Goal: Task Accomplishment & Management: Manage account settings

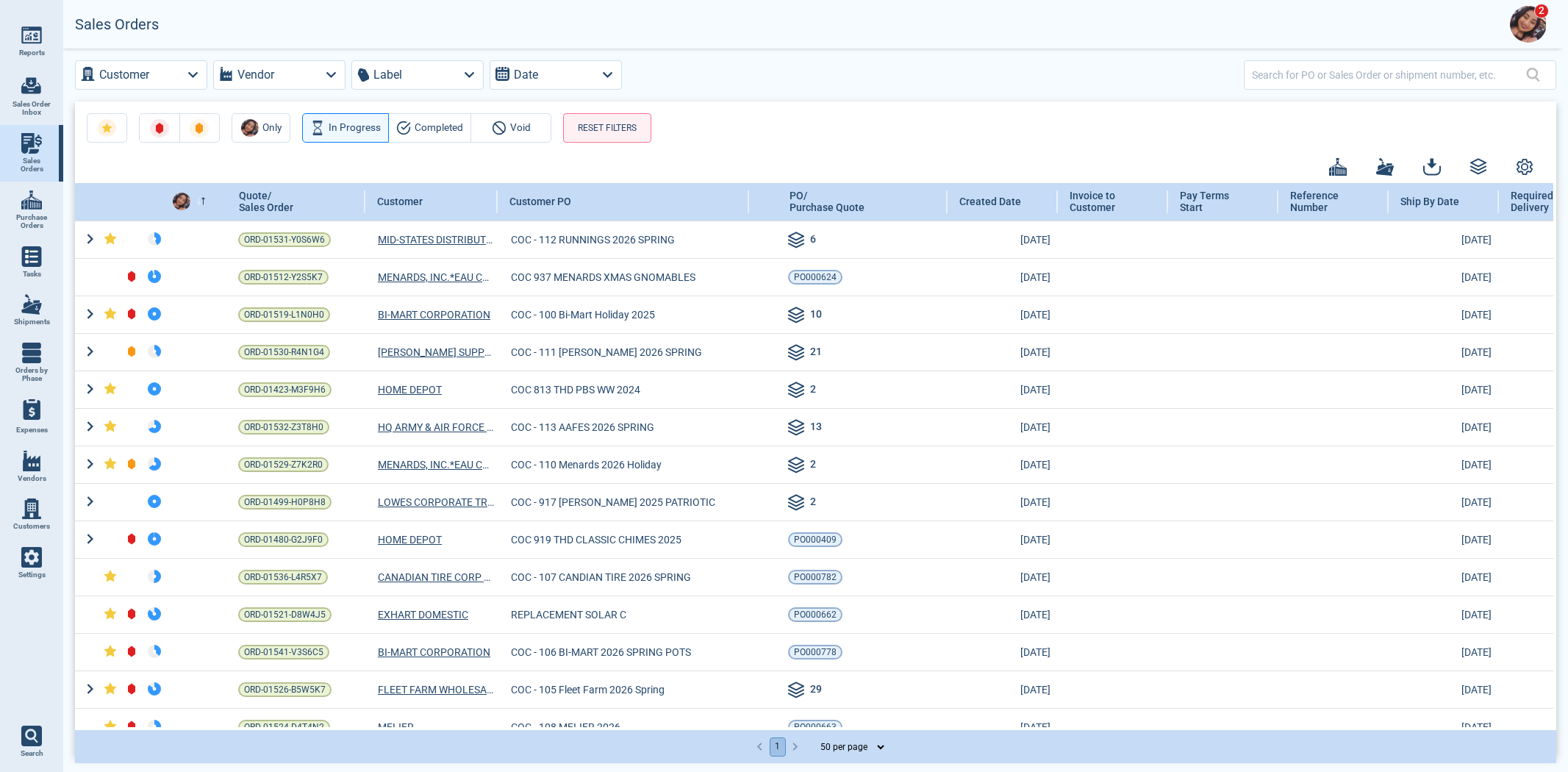
select select "50"
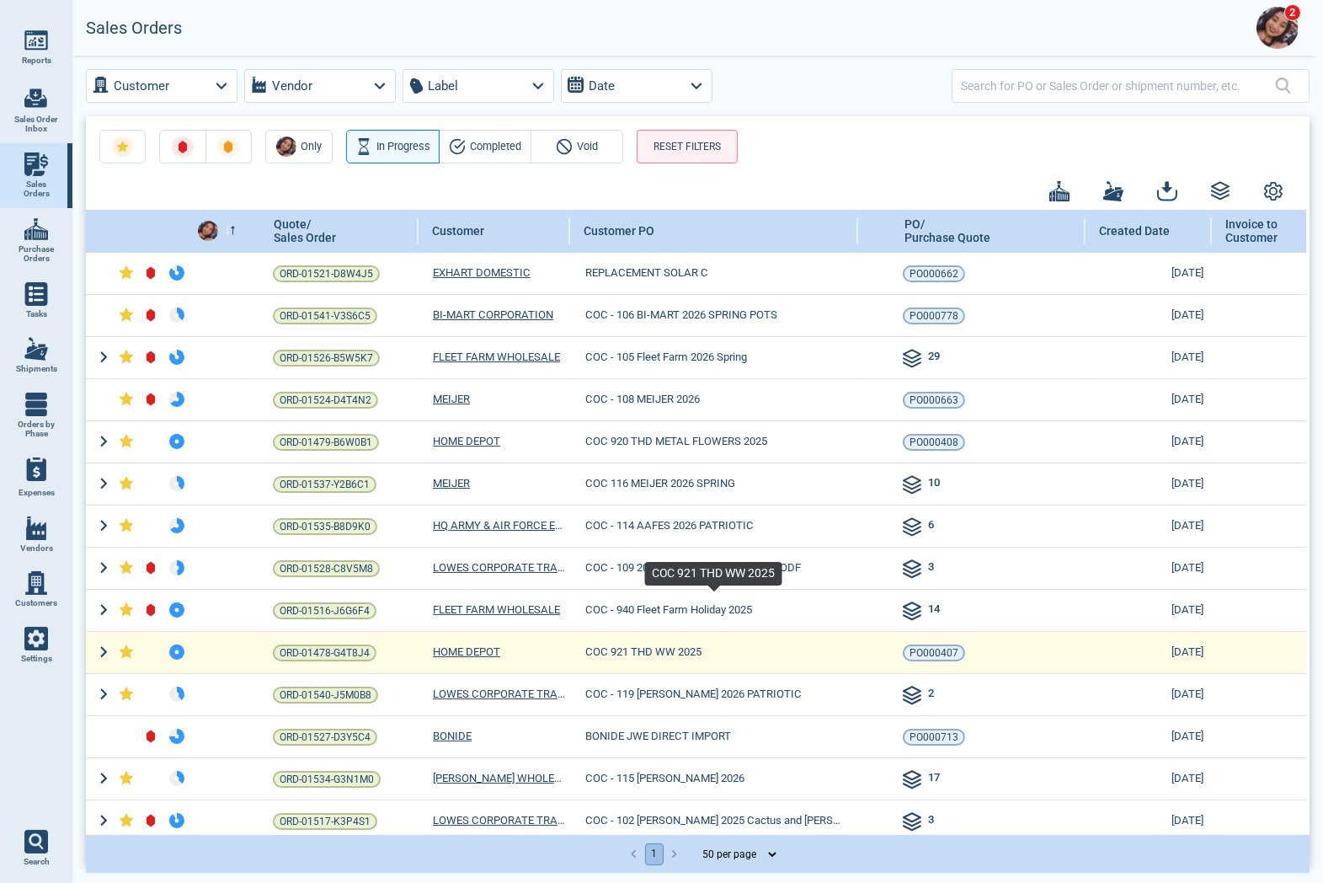
scroll to position [468, 0]
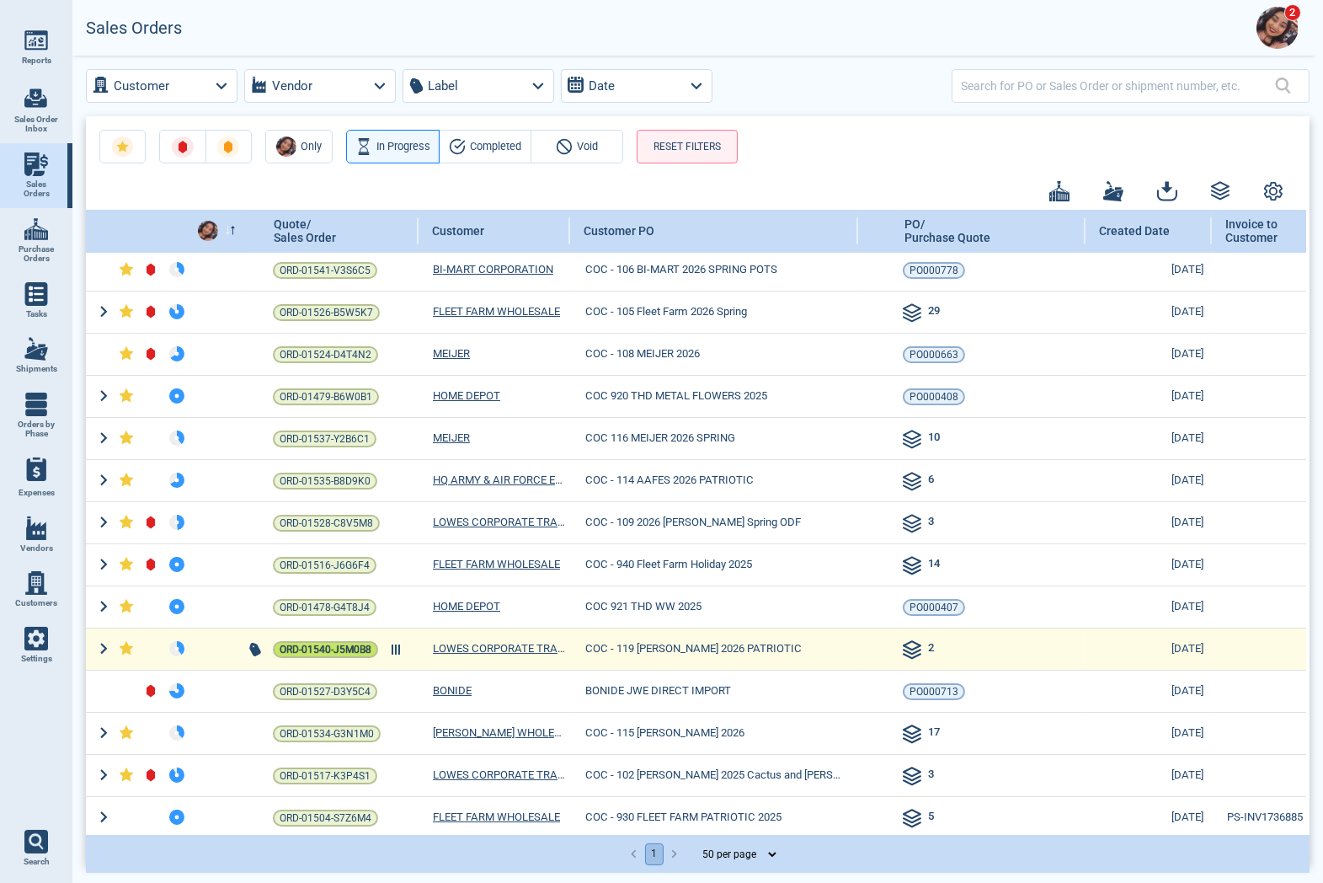
click at [337, 655] on div "ORD-01540-J5M0B8" at bounding box center [325, 649] width 159 height 19
click at [335, 645] on span "ORD-01540-J5M0B8" at bounding box center [326, 649] width 92 height 17
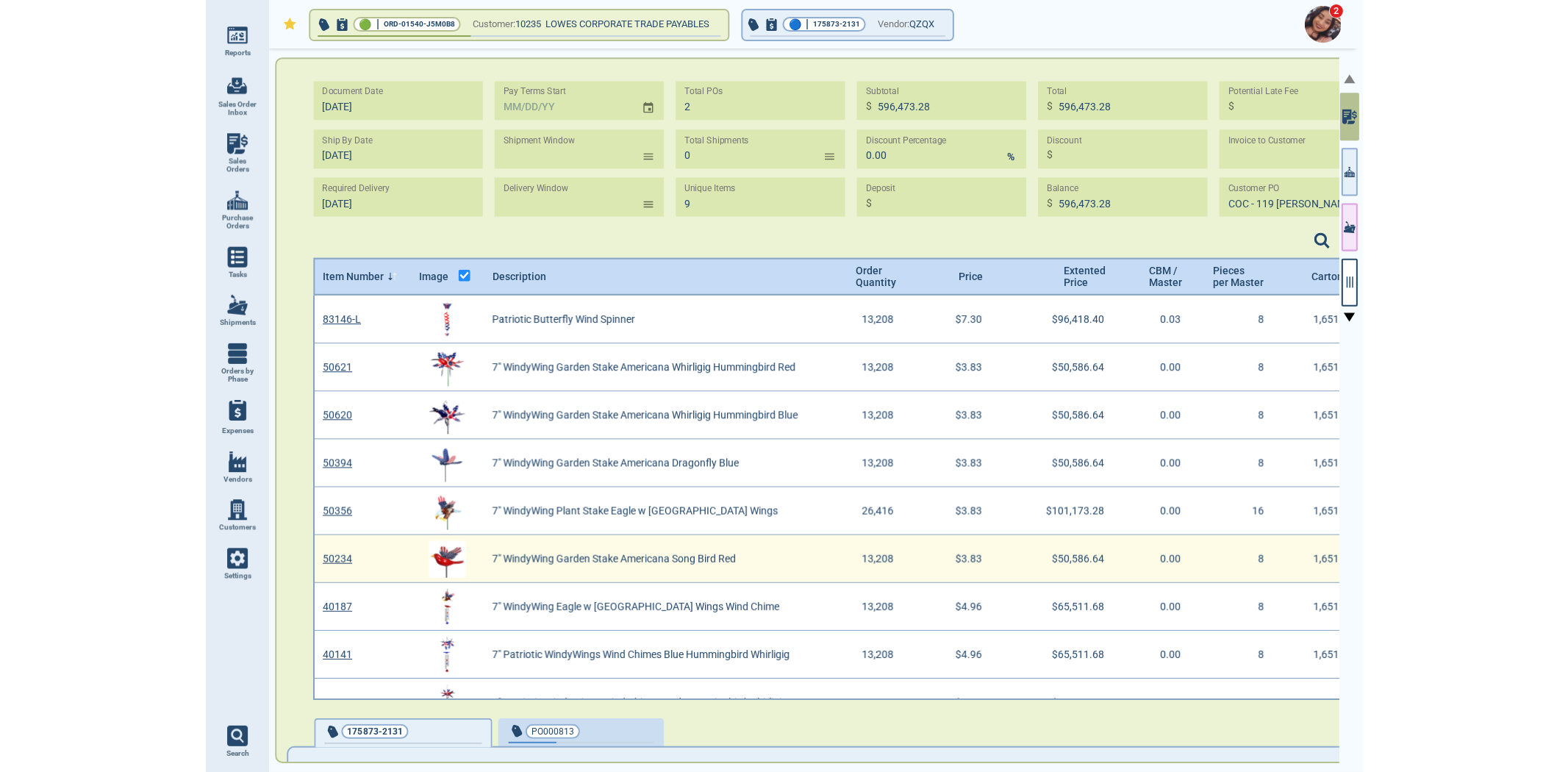
scroll to position [4, 4]
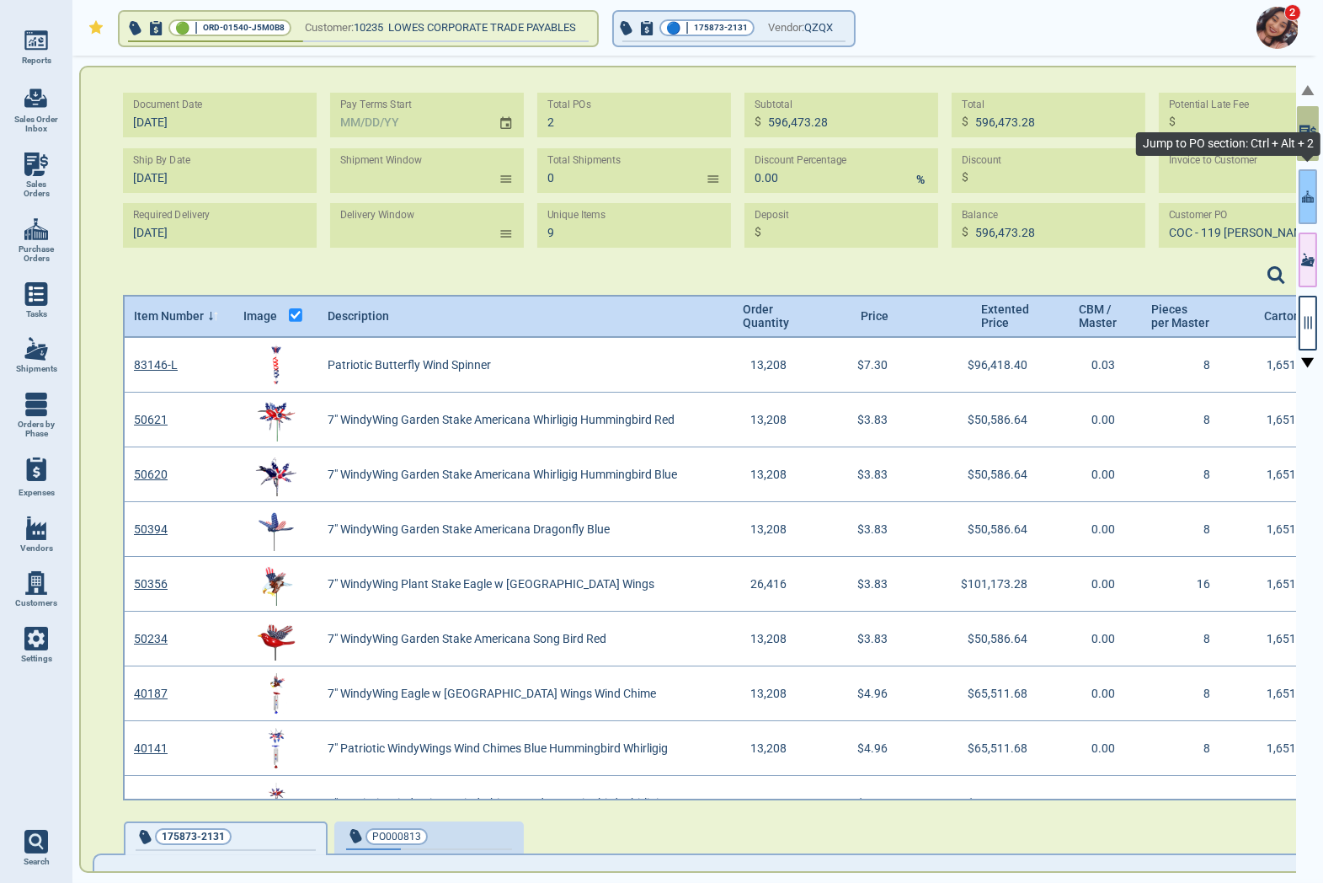
click at [1309, 188] on icon "button" at bounding box center [1308, 197] width 12 height 18
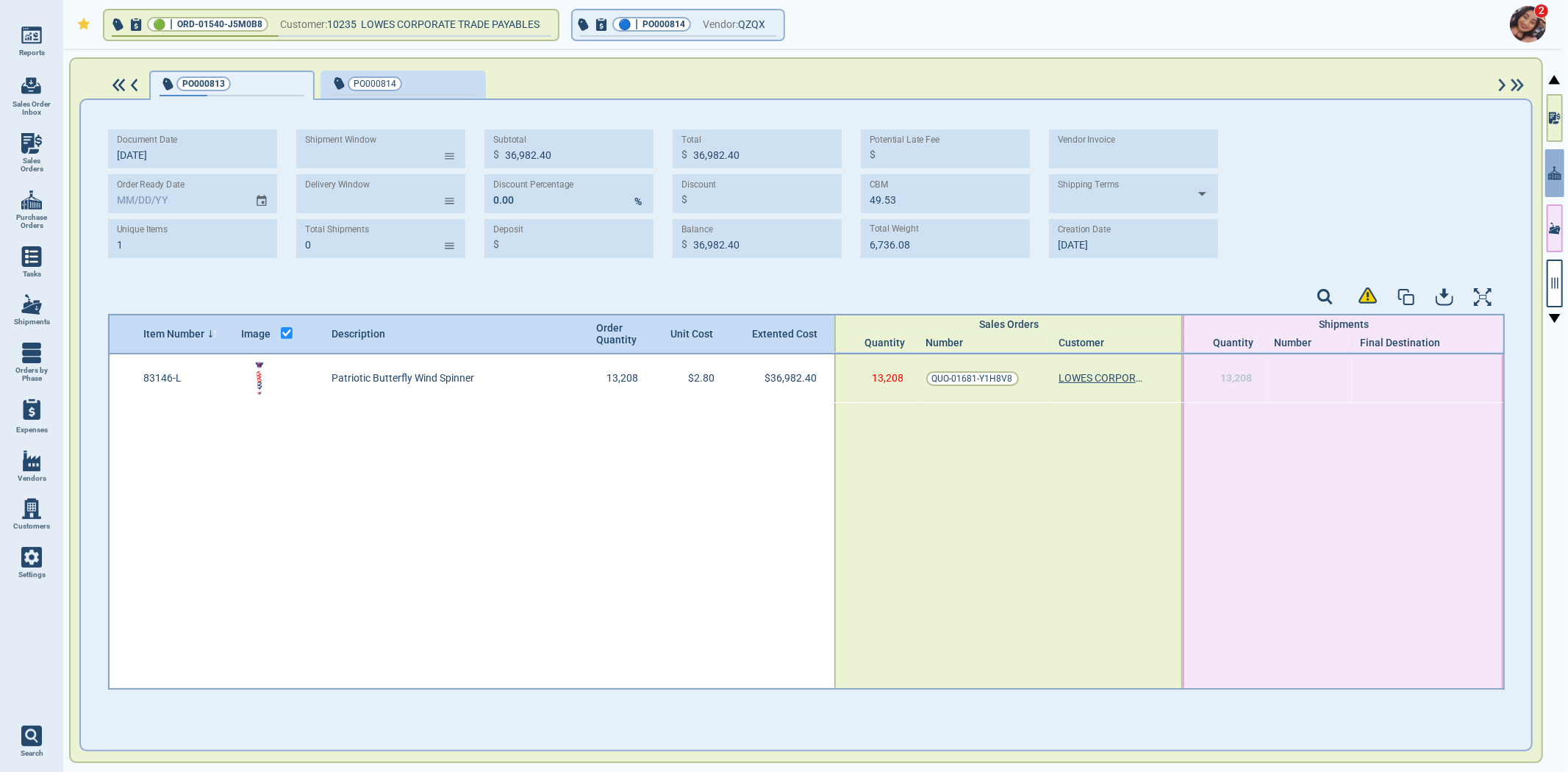
type input "[DATE]"
click at [1553, 287] on icon "button" at bounding box center [1554, 283] width 13 height 13
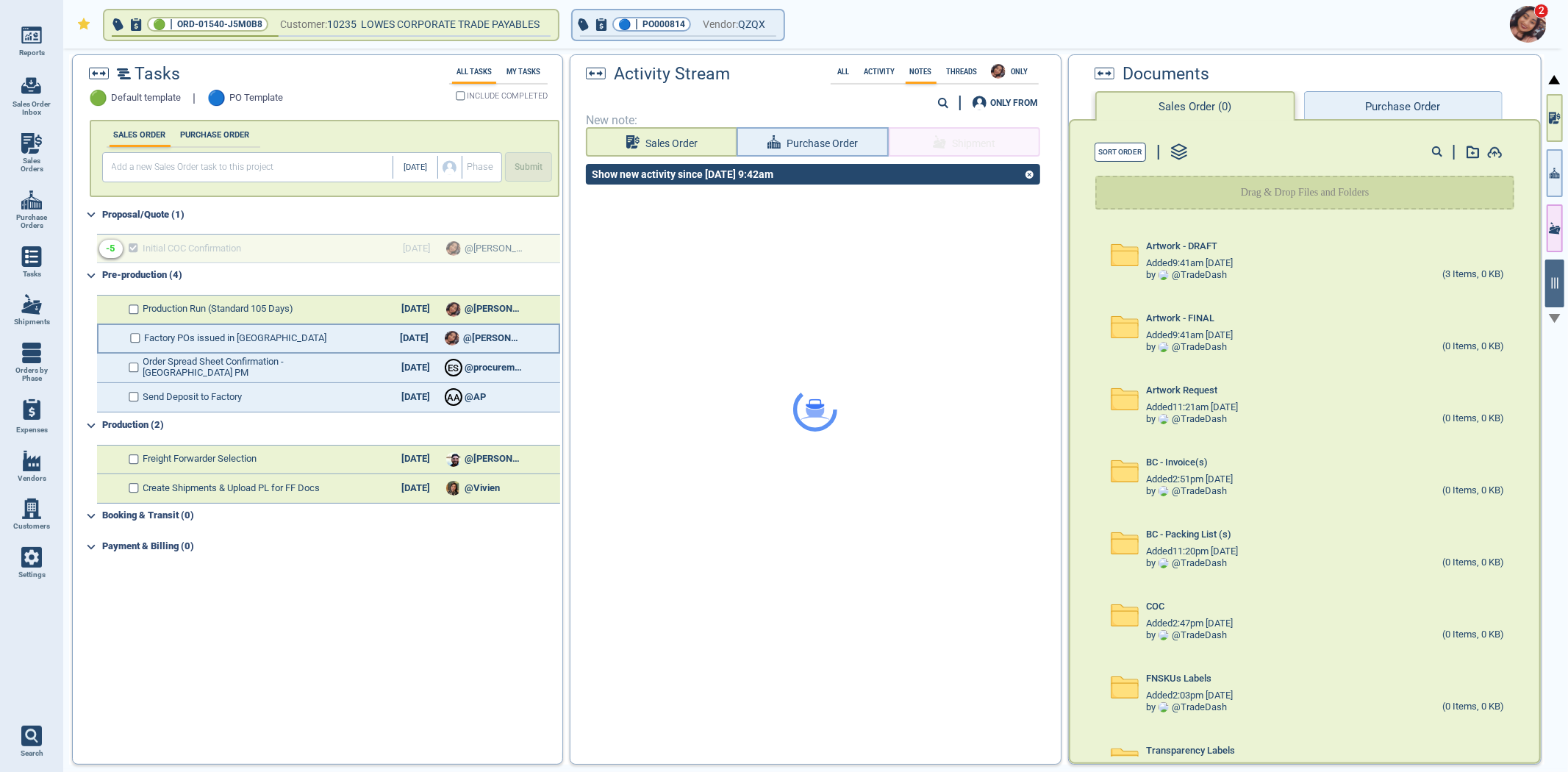
click at [141, 333] on div "Factory POs issued in [GEOGRAPHIC_DATA] [DATE] @[PERSON_NAME]" at bounding box center [328, 338] width 463 height 30
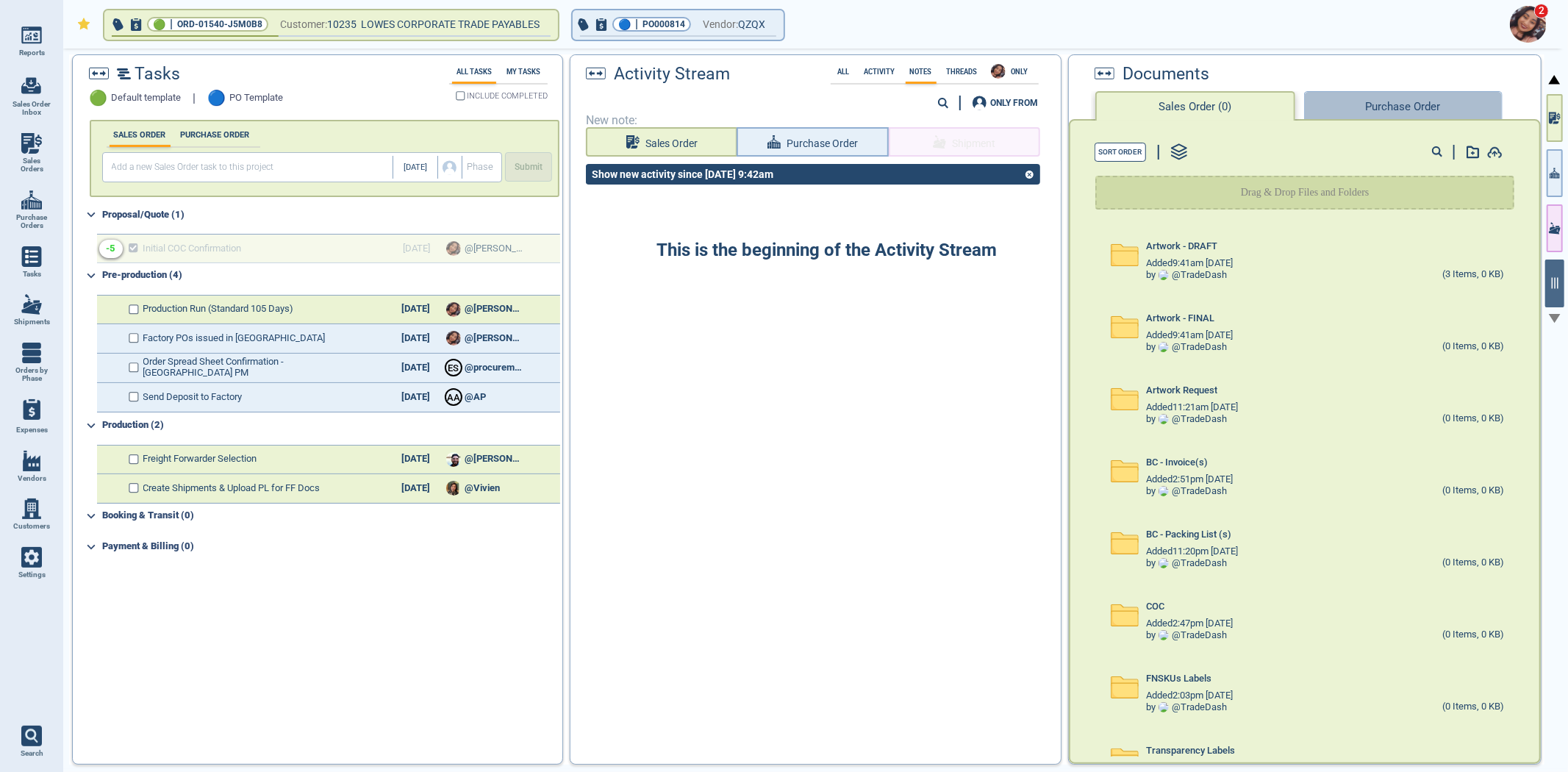
click at [1411, 100] on button "Purchase Order" at bounding box center [1402, 106] width 198 height 30
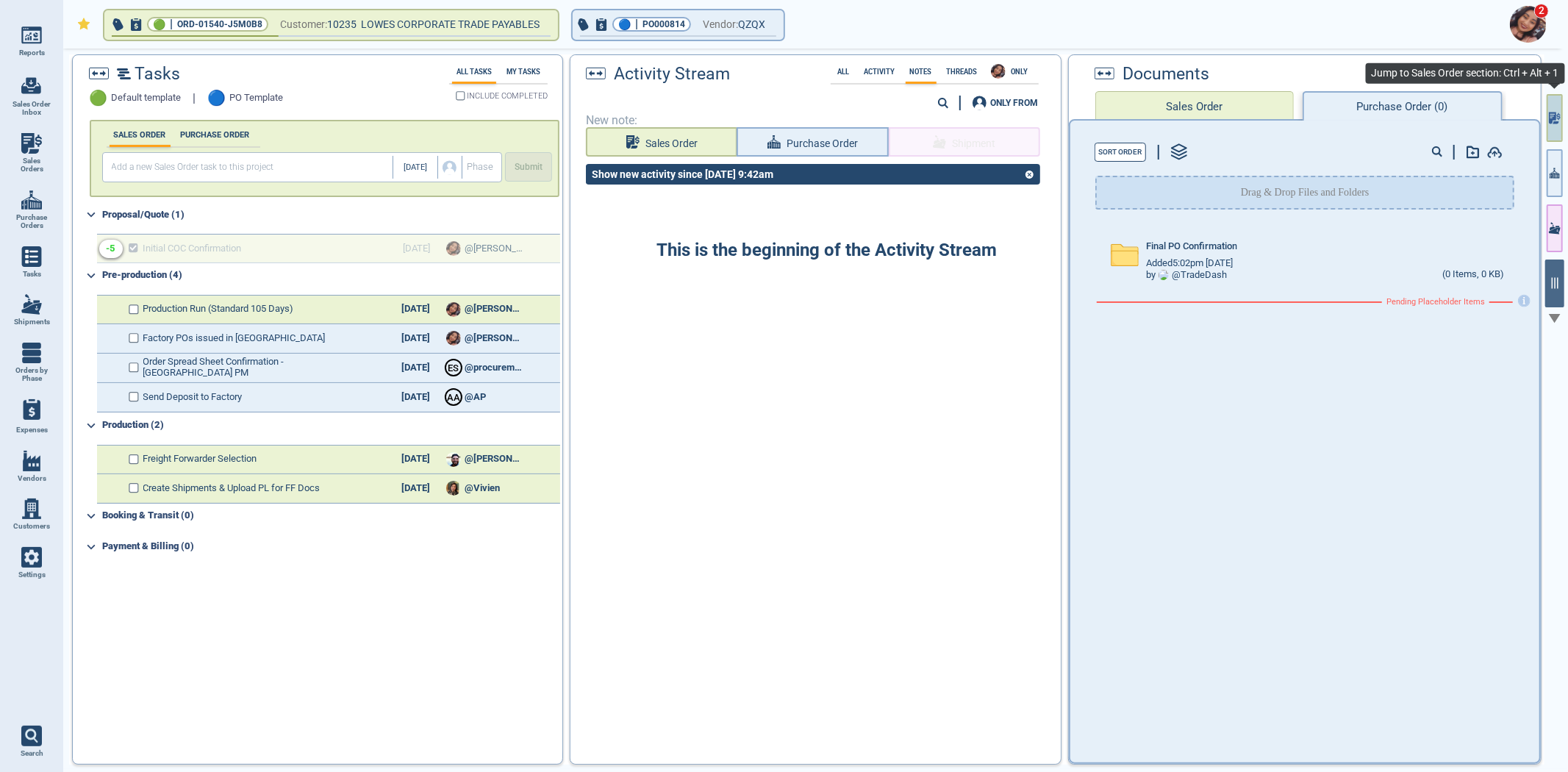
drag, startPoint x: 1550, startPoint y: 127, endPoint x: 1538, endPoint y: 283, distance: 156.5
click at [1550, 126] on button "button" at bounding box center [1554, 118] width 17 height 48
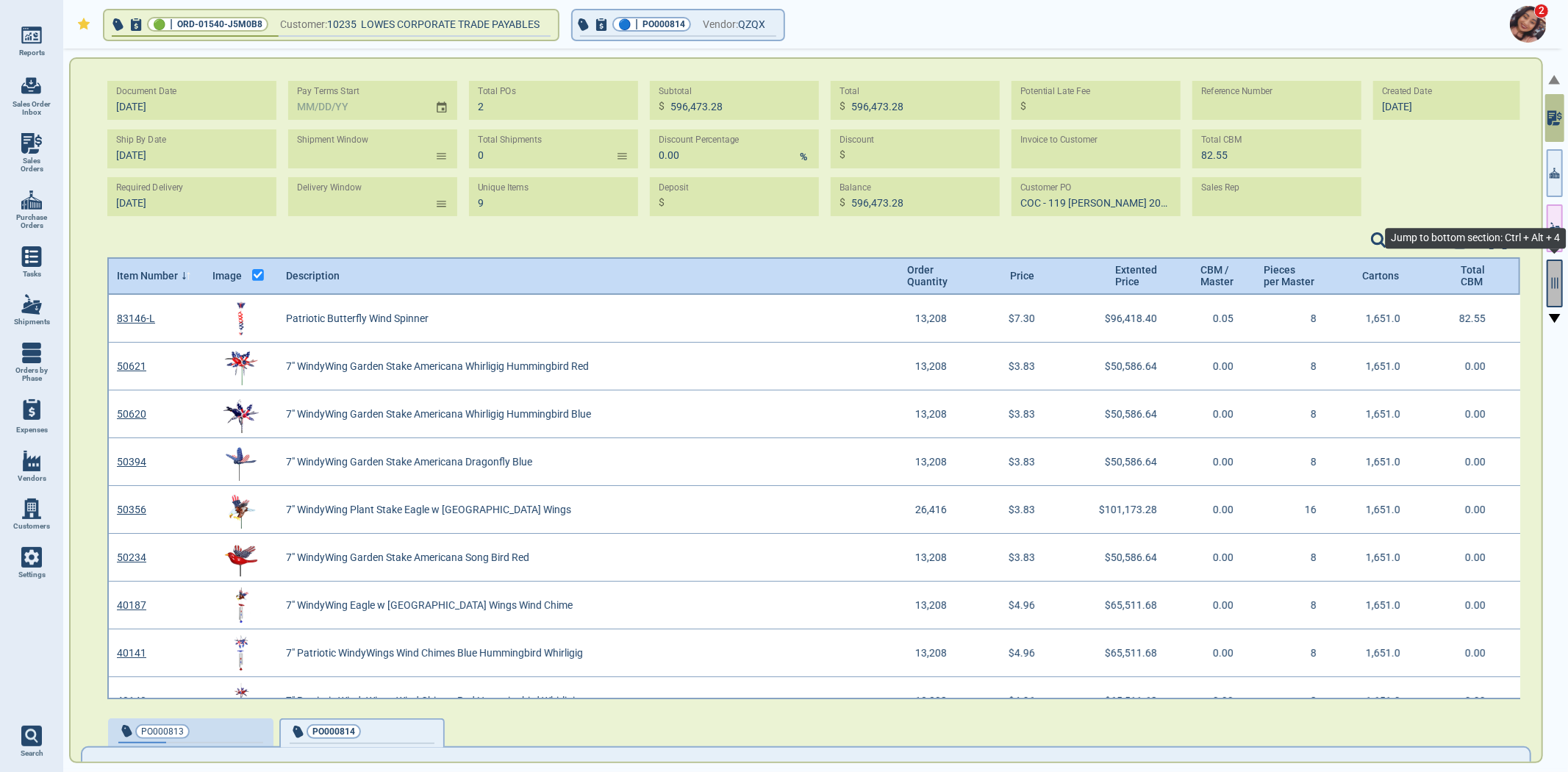
scroll to position [400, 1409]
click at [1560, 282] on icon "button" at bounding box center [1554, 283] width 13 height 13
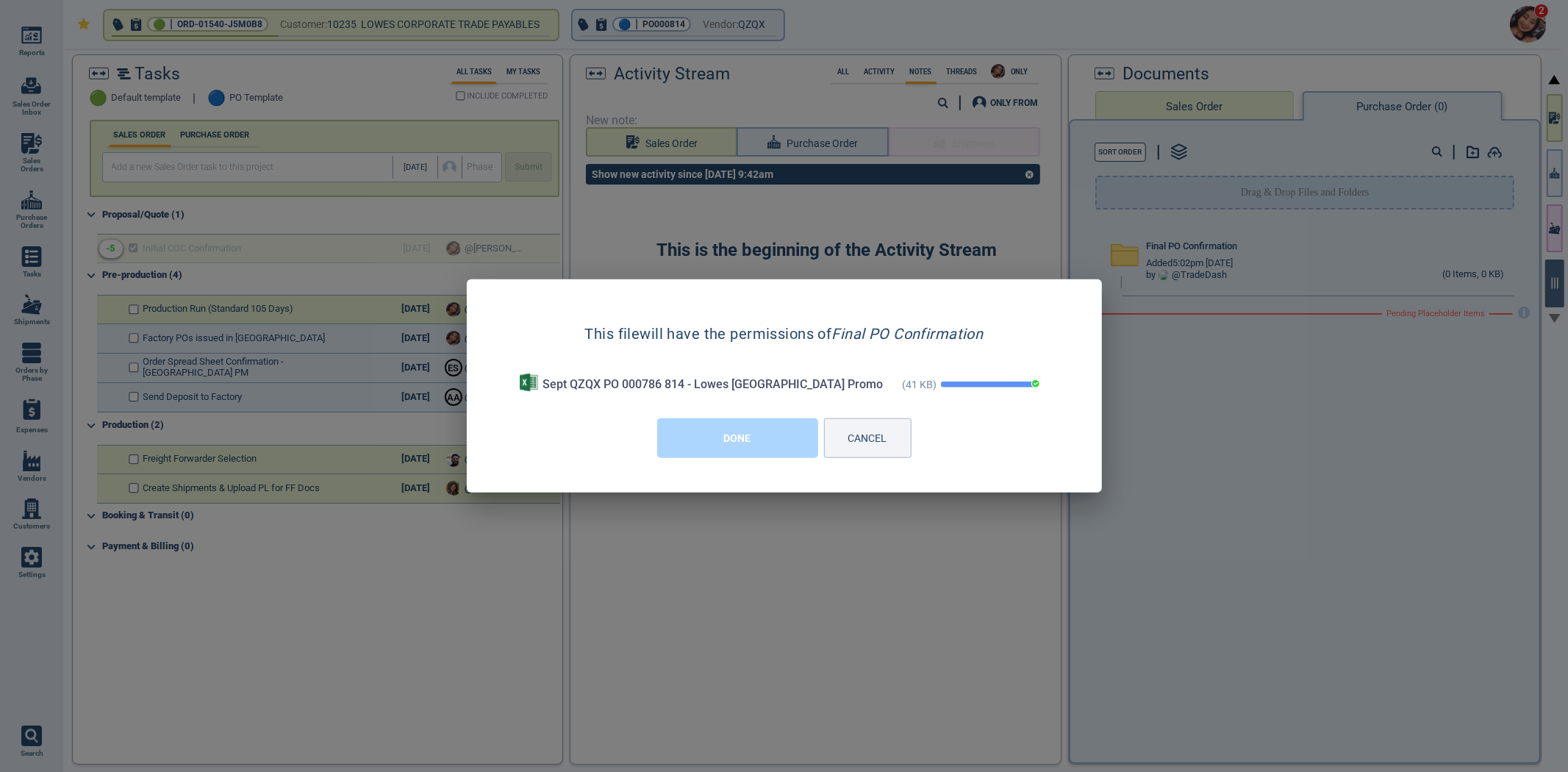
click at [792, 435] on button "DONE" at bounding box center [737, 437] width 161 height 39
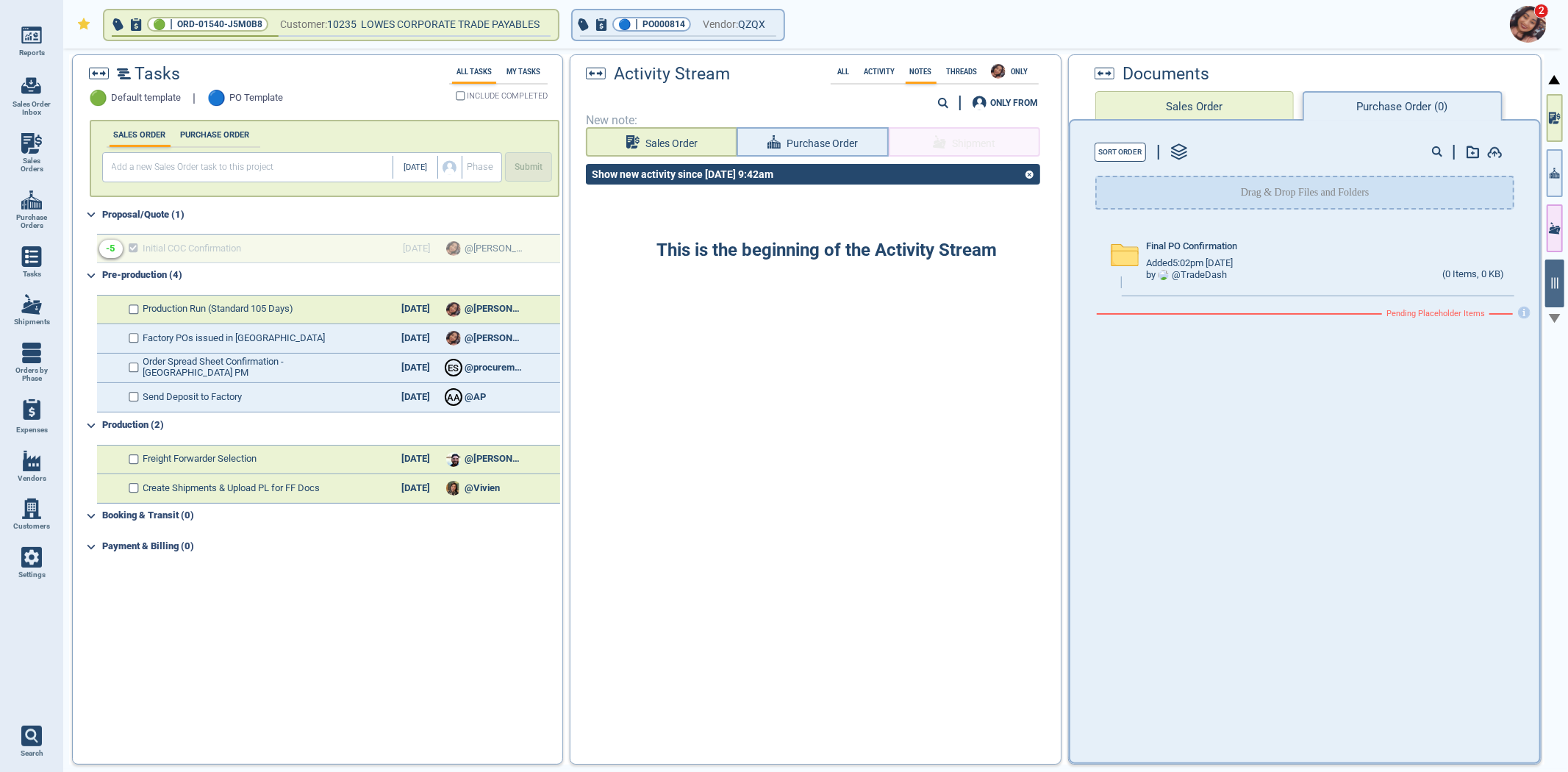
click at [772, 447] on div "This is the beginning of the Activity Stream" at bounding box center [815, 475] width 490 height 562
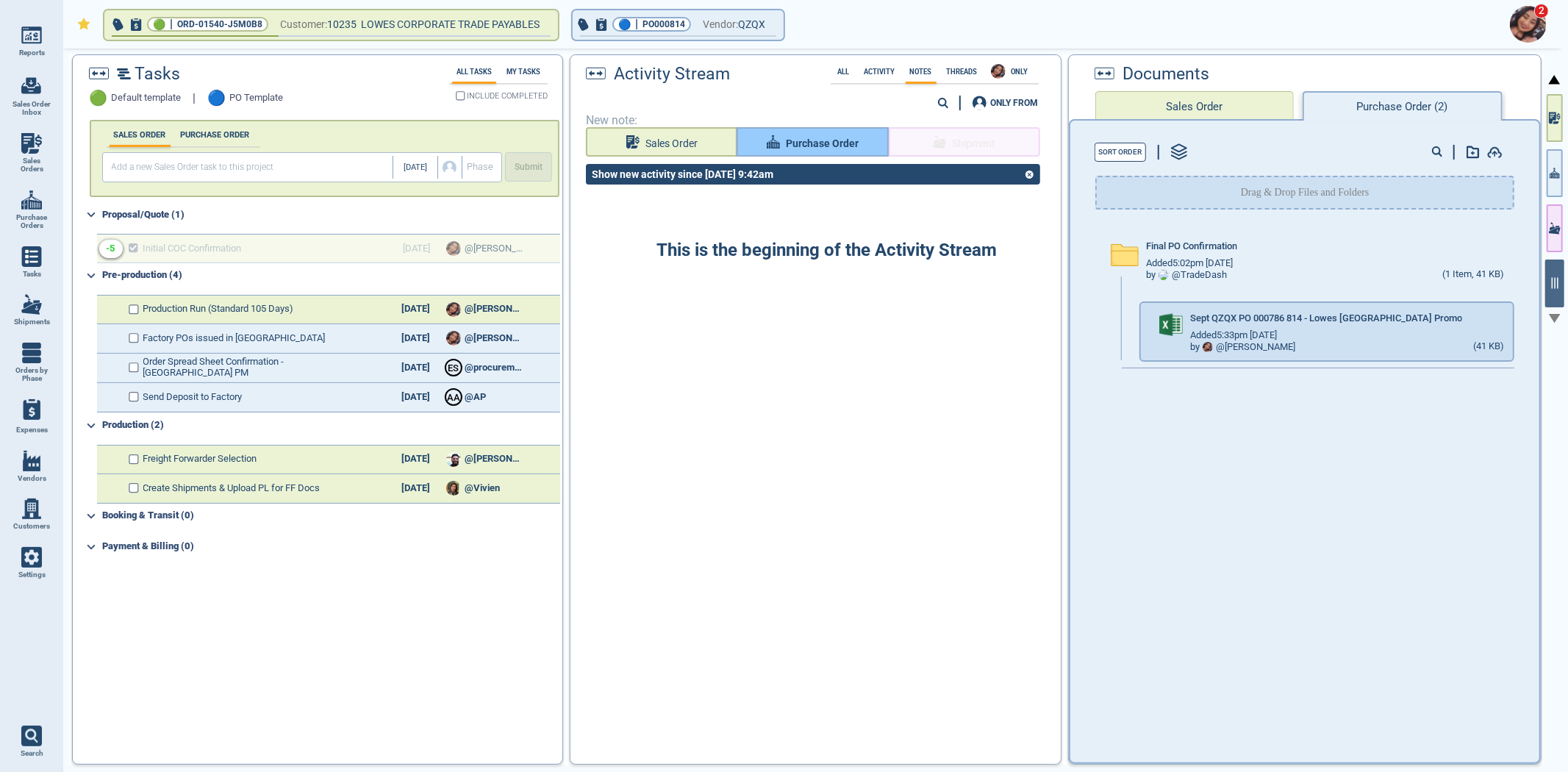
click at [786, 136] on span "Purchase Order" at bounding box center [822, 143] width 72 height 18
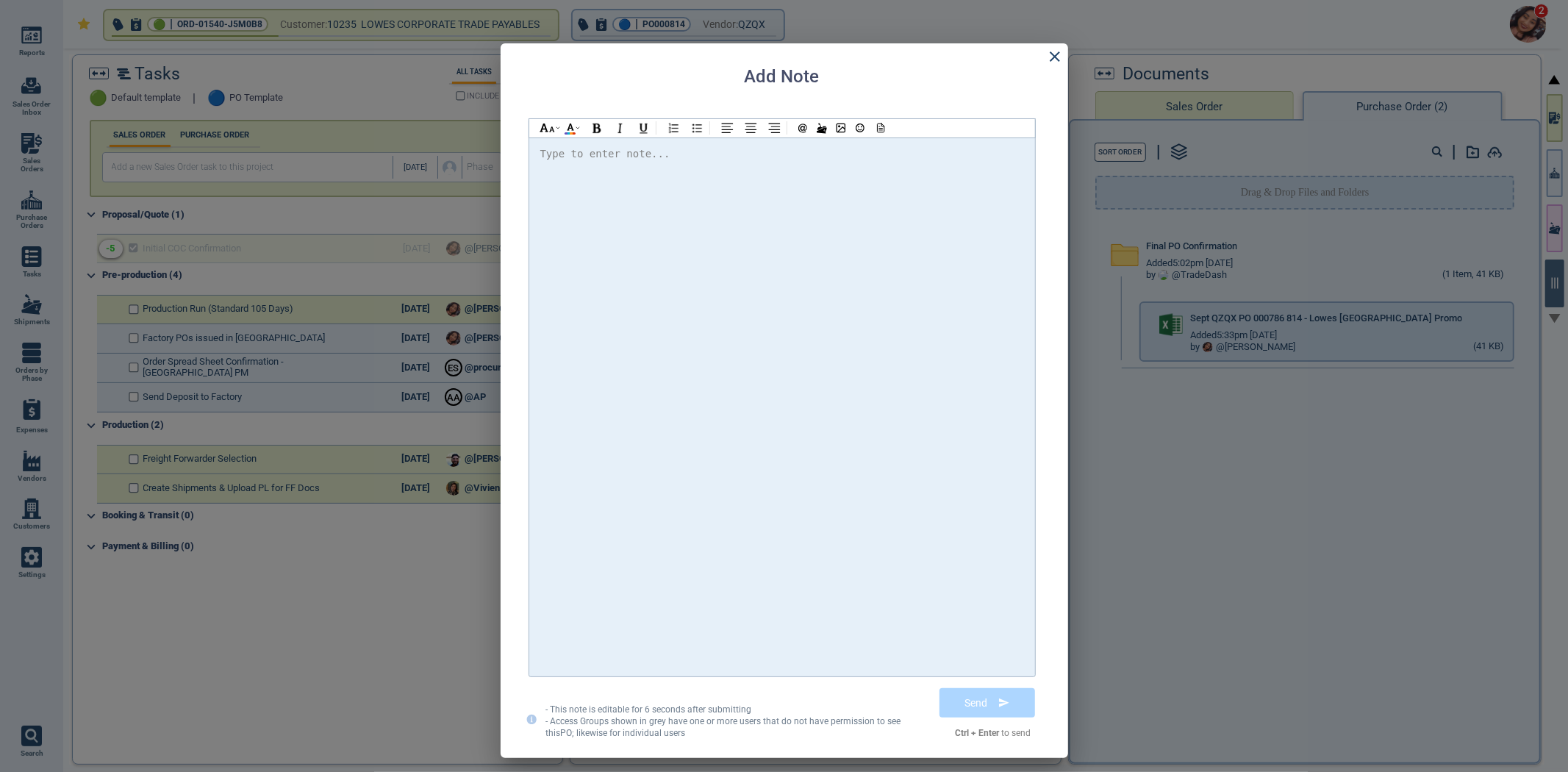
click at [775, 194] on div at bounding box center [782, 406] width 483 height 524
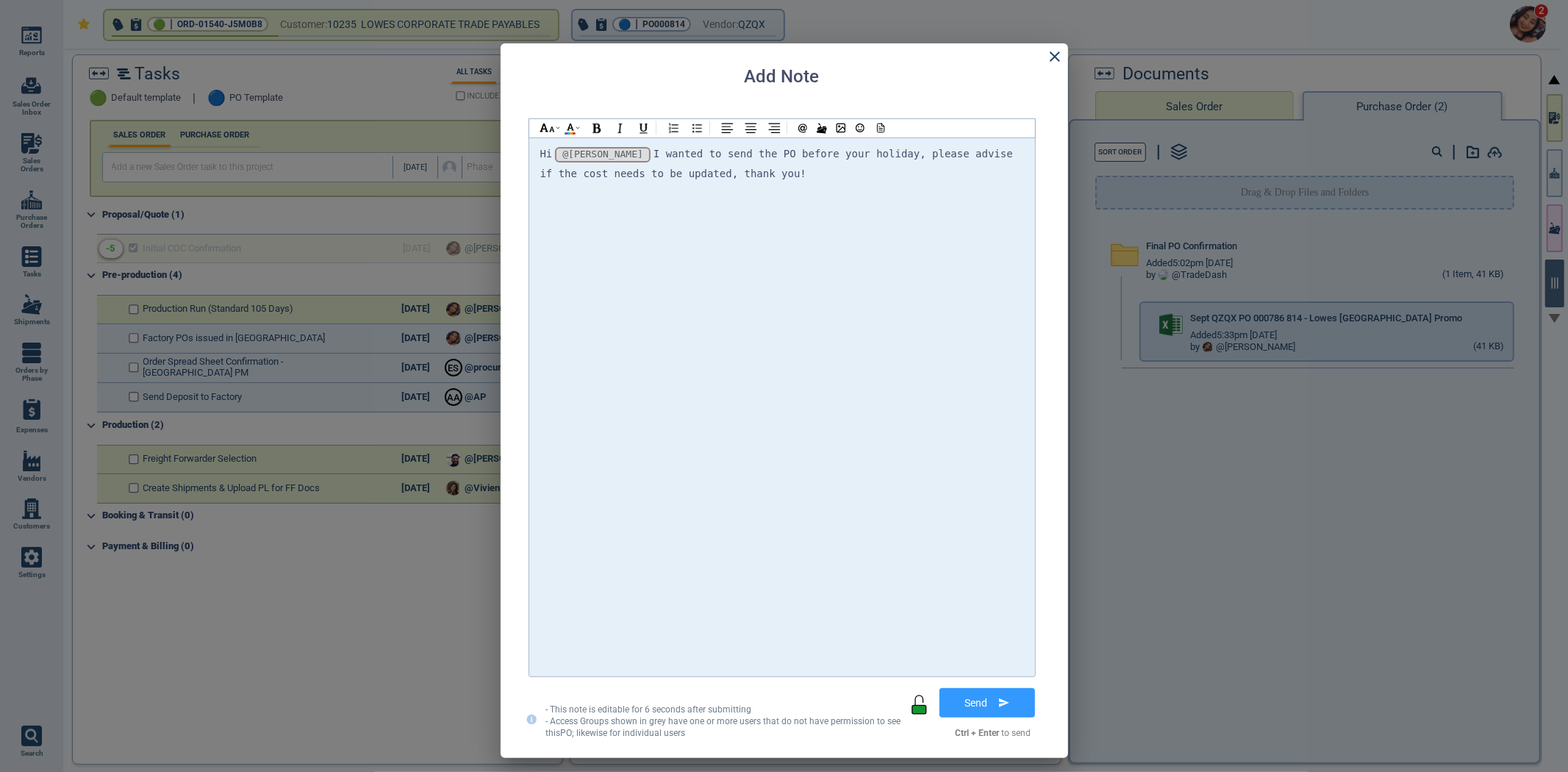
click at [891, 131] on div at bounding box center [841, 127] width 101 height 18
click at [887, 126] on div at bounding box center [880, 127] width 19 height 18
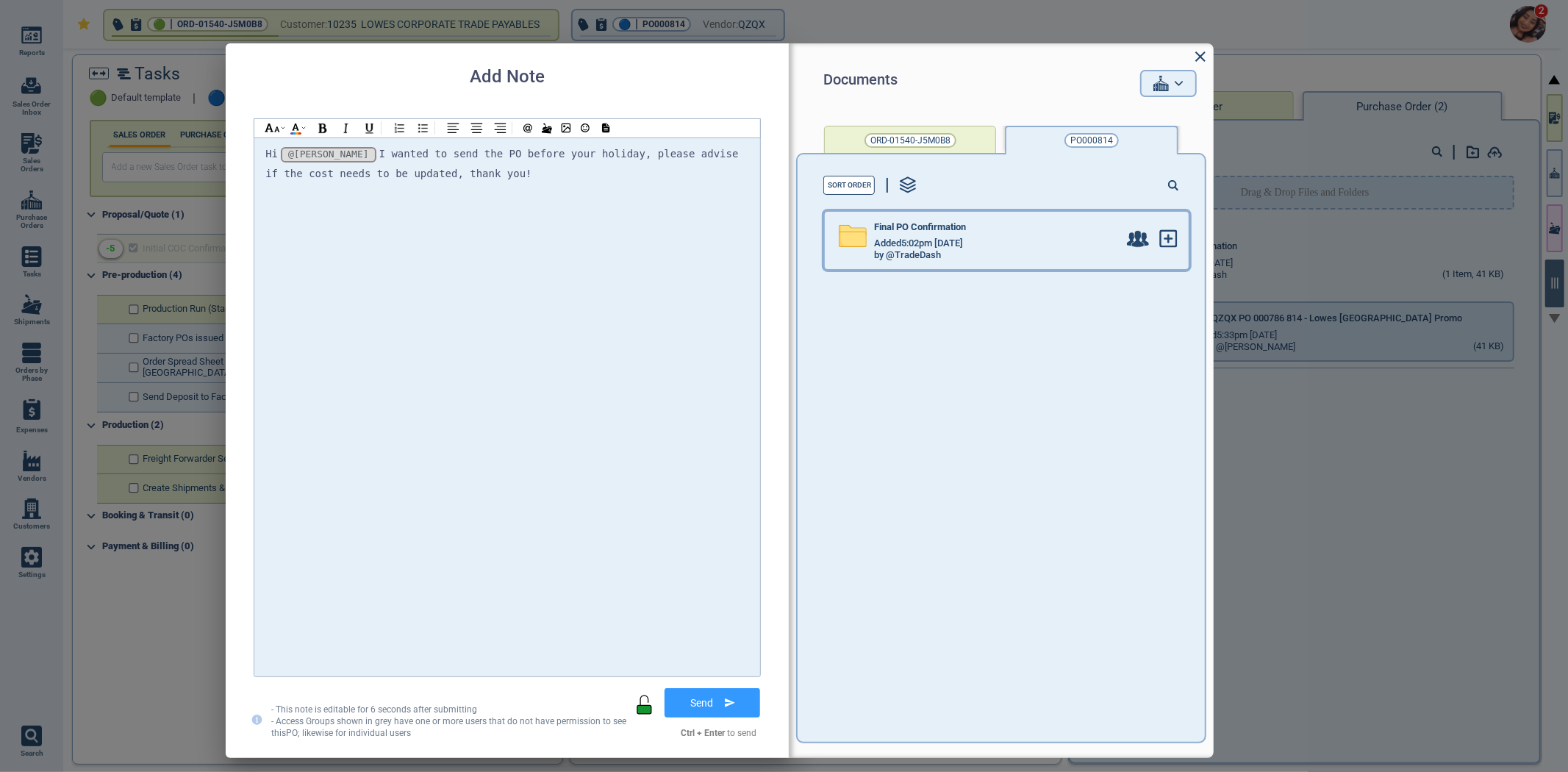
click at [950, 233] on div "Final PO Confirmation" at bounding box center [996, 229] width 244 height 17
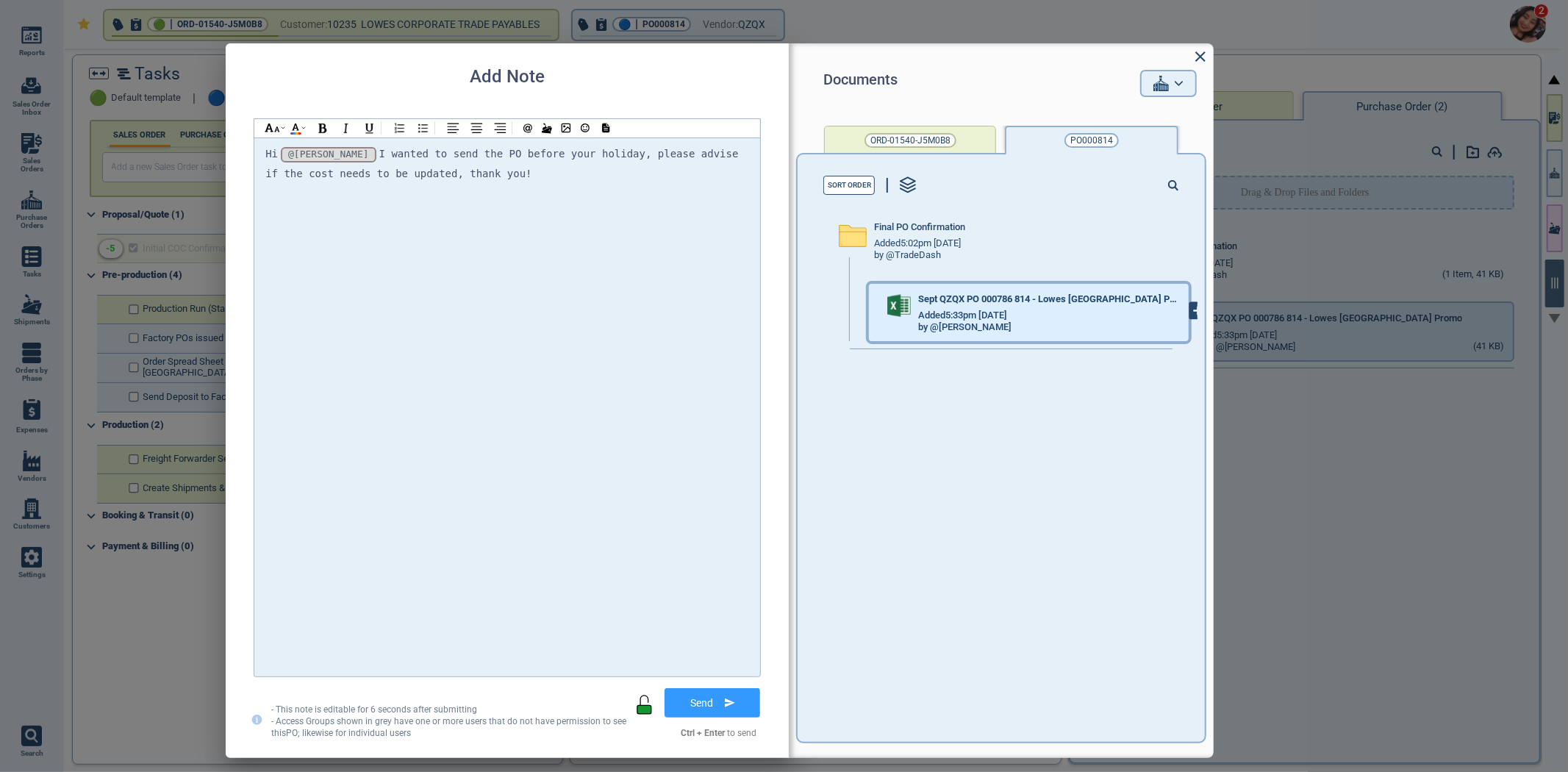
click at [1190, 317] on icon at bounding box center [1198, 311] width 17 height 17
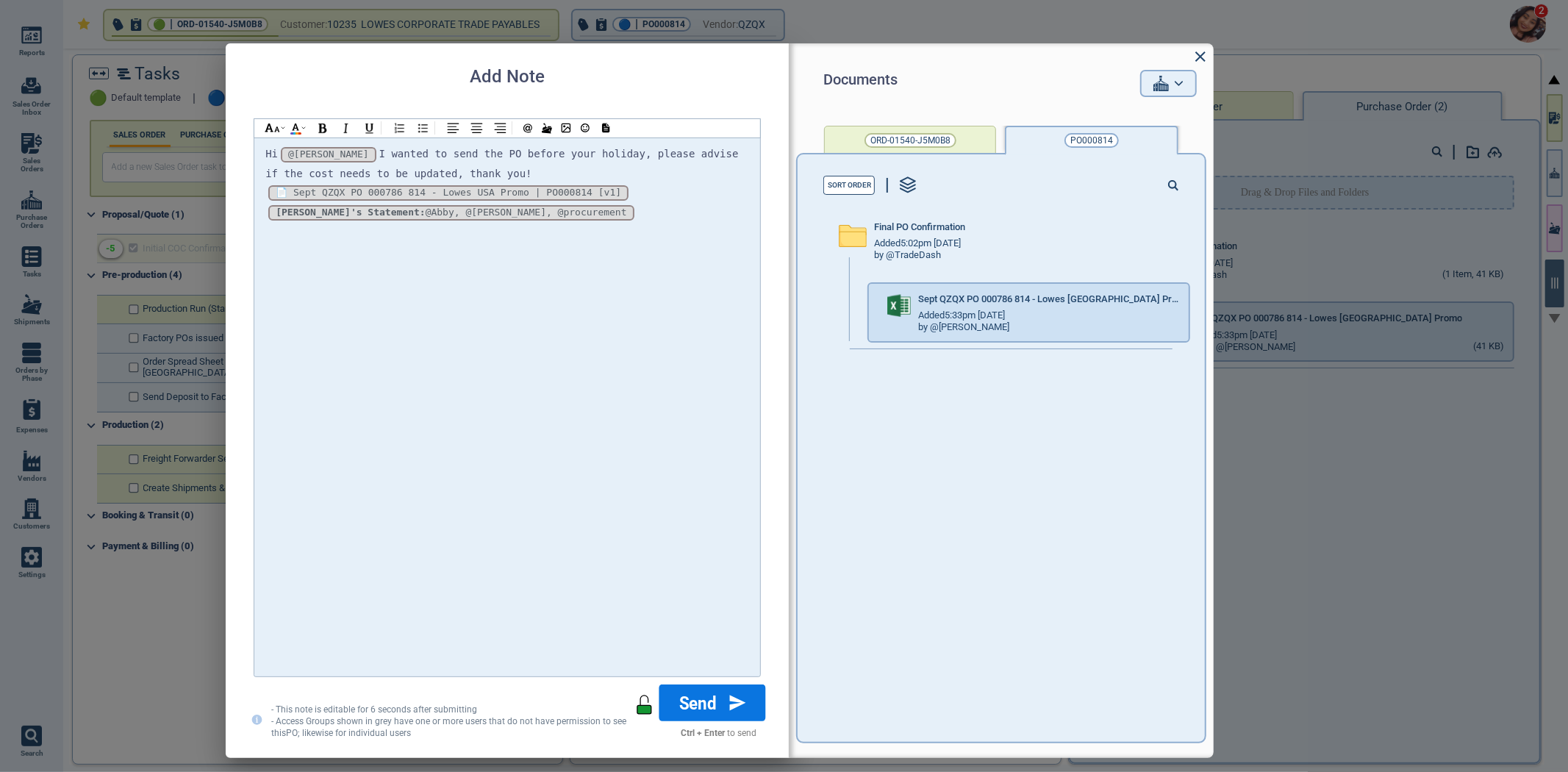
click at [695, 706] on button "Send" at bounding box center [713, 702] width 106 height 37
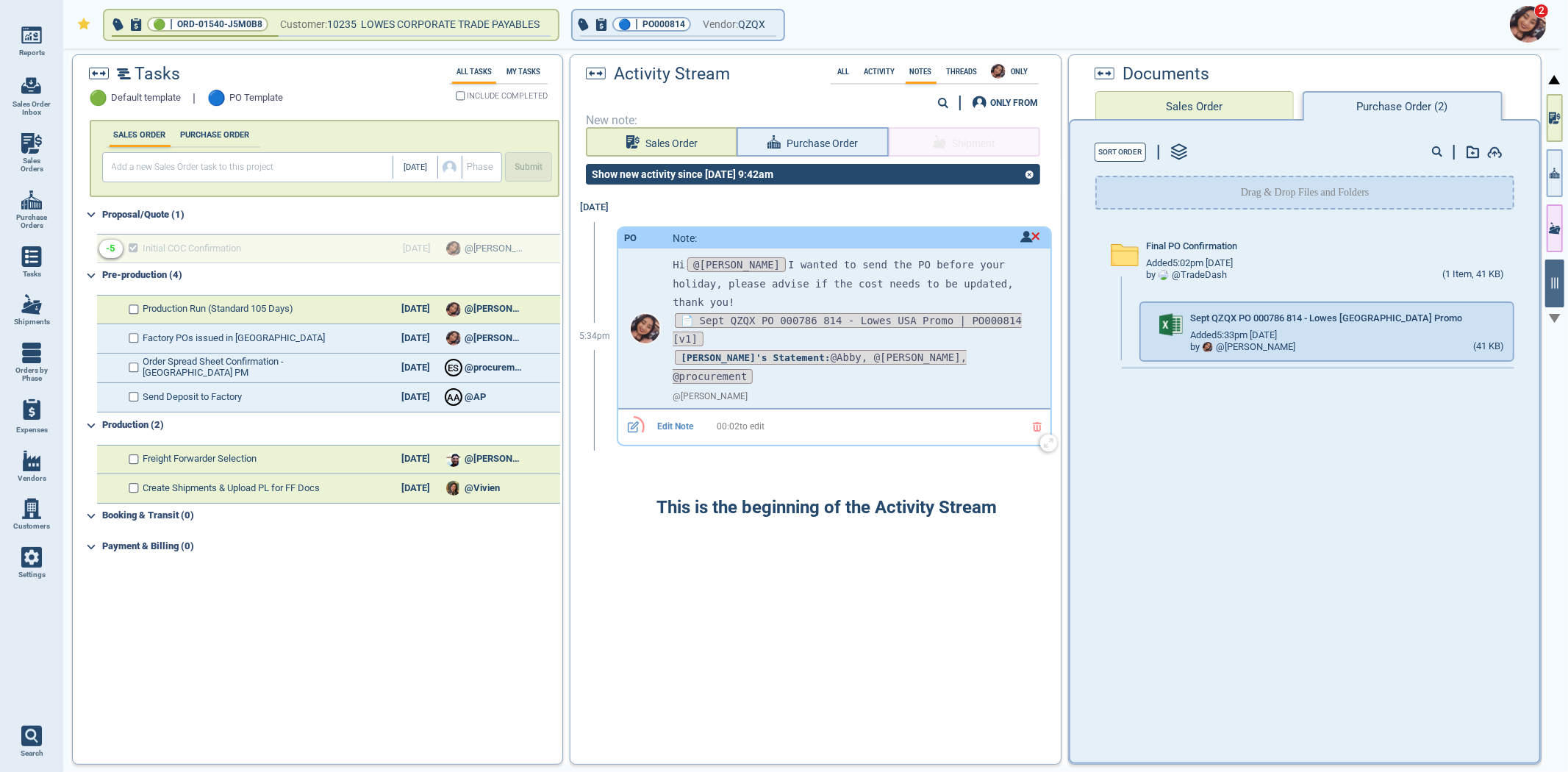
click at [665, 422] on span "Edit Note" at bounding box center [675, 427] width 72 height 10
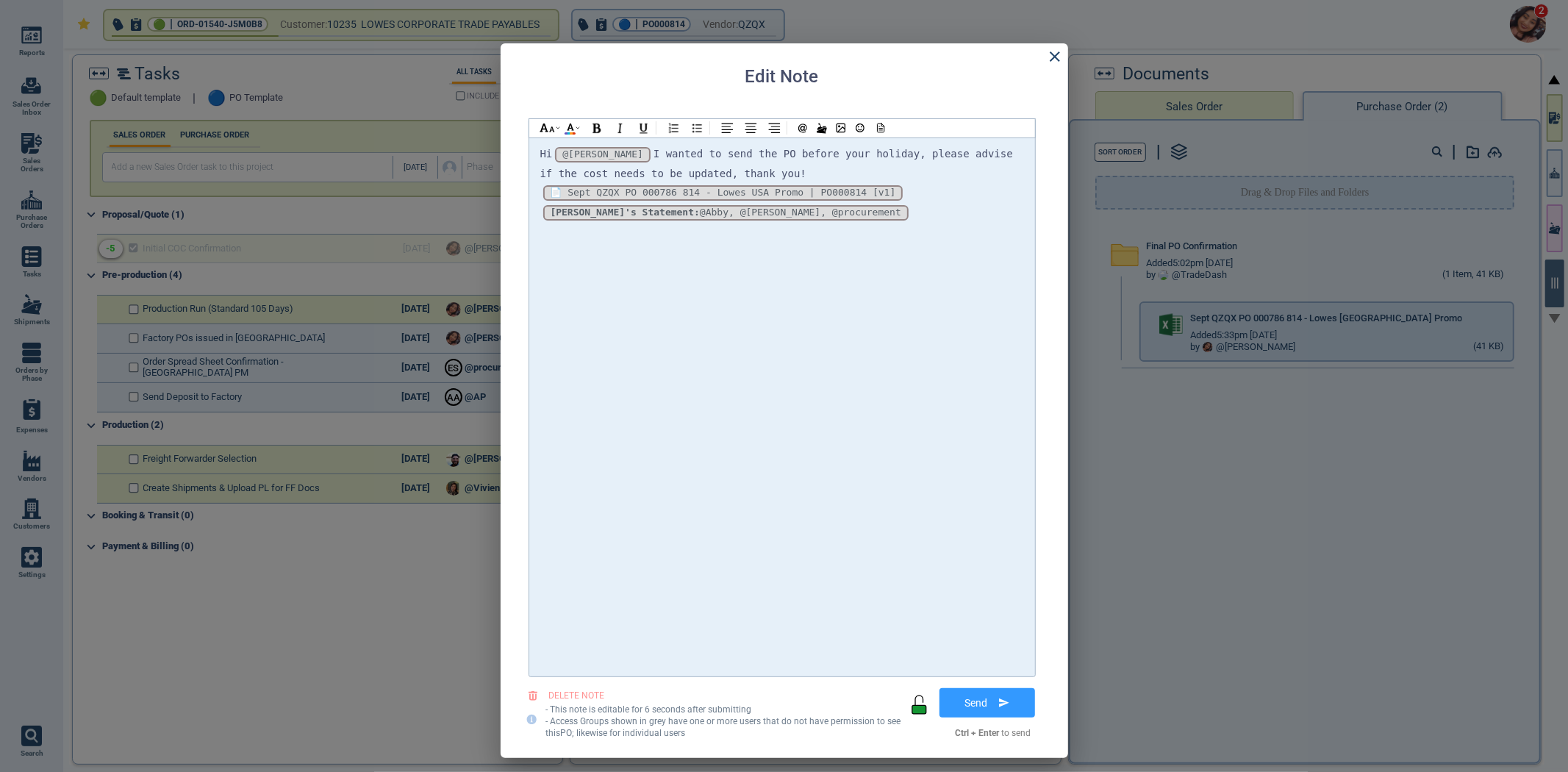
click at [902, 194] on div "*_Zx93pMlQz9eO1iD5FuaN_* [v1] 📄 Sept QZQX PO 000786 814 - Lowes USA Promo | PO0…" at bounding box center [782, 193] width 483 height 20
click at [1059, 53] on icon at bounding box center [1055, 57] width 17 height 17
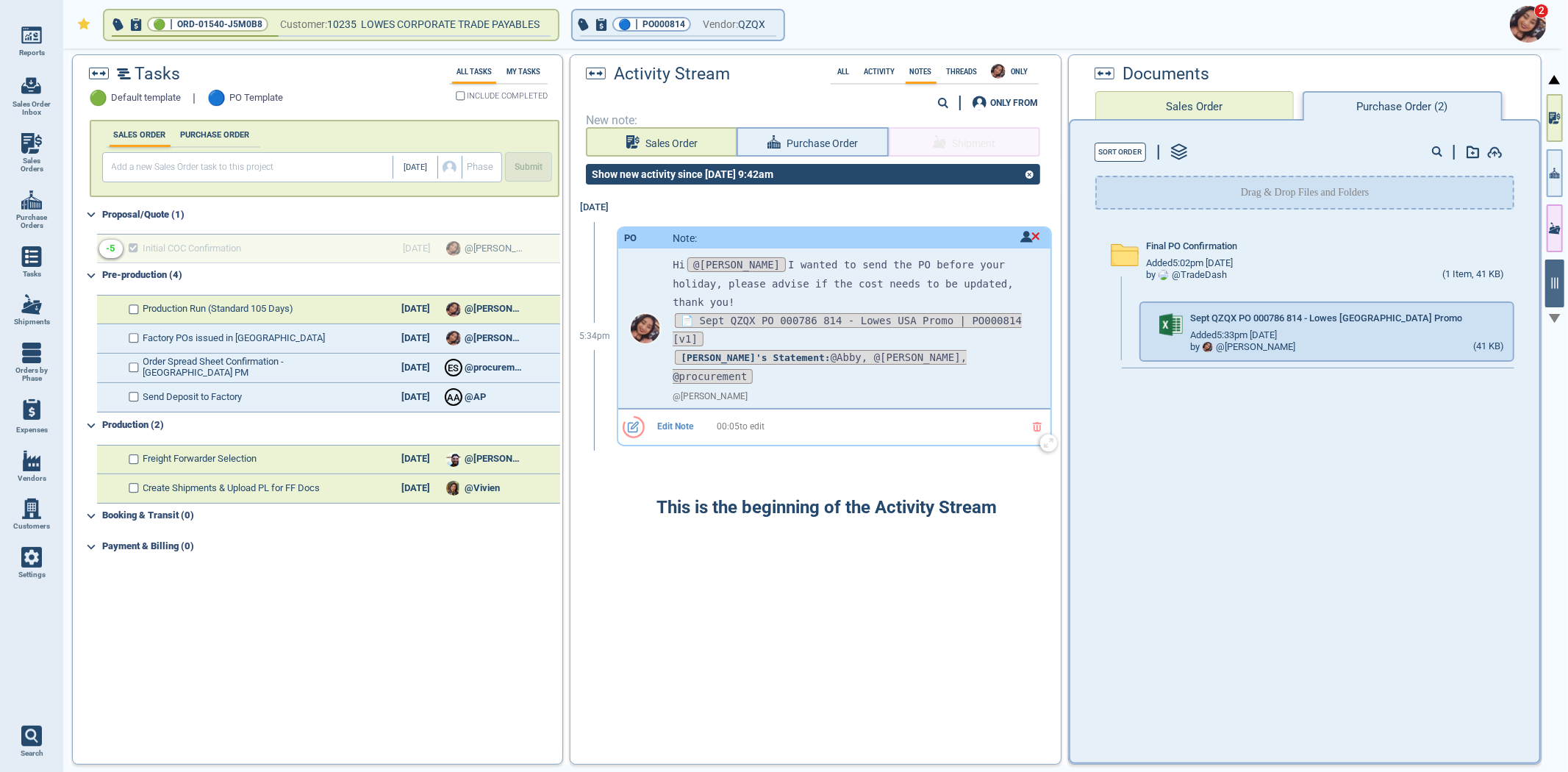
click at [688, 422] on span "Edit Note" at bounding box center [675, 427] width 72 height 10
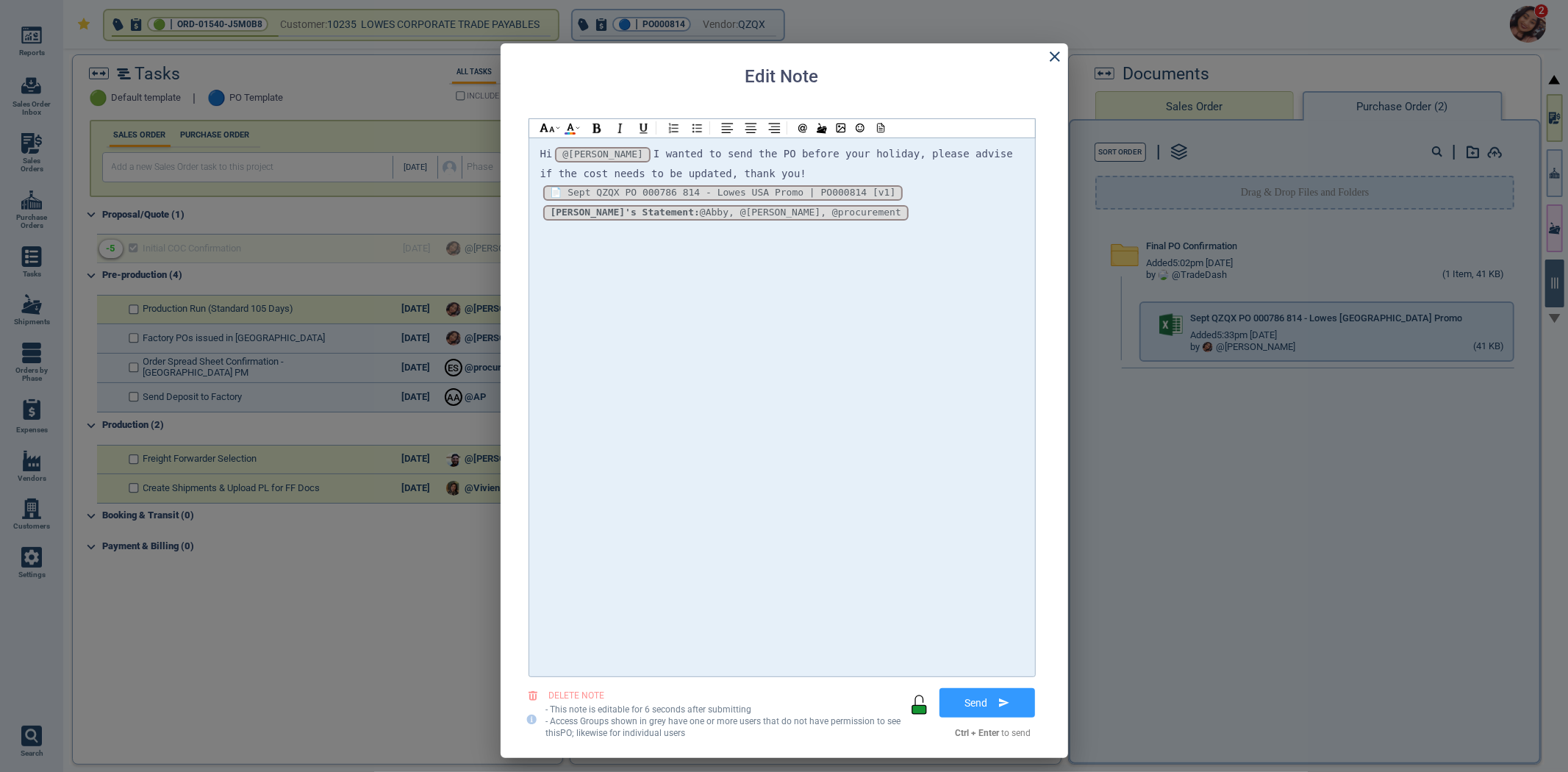
click at [1101, 306] on div at bounding box center [784, 386] width 1568 height 772
click at [916, 194] on div "*_Zx93pMlQz9eO1iD5FuaN_* [v1] 📄 Sept QZQX PO 000786 814 - Lowes USA Promo | PO0…" at bounding box center [782, 193] width 483 height 20
click at [908, 343] on div "Hi @[PERSON_NAME] @[PERSON_NAME] @[PERSON_NAME] I wanted to send the PO before …" at bounding box center [782, 406] width 483 height 524
click at [818, 409] on div "Hi @[PERSON_NAME] @[PERSON_NAME] @[PERSON_NAME] I wanted to send the PO before …" at bounding box center [782, 406] width 483 height 524
drag, startPoint x: 1471, startPoint y: 305, endPoint x: 1428, endPoint y: 331, distance: 50.2
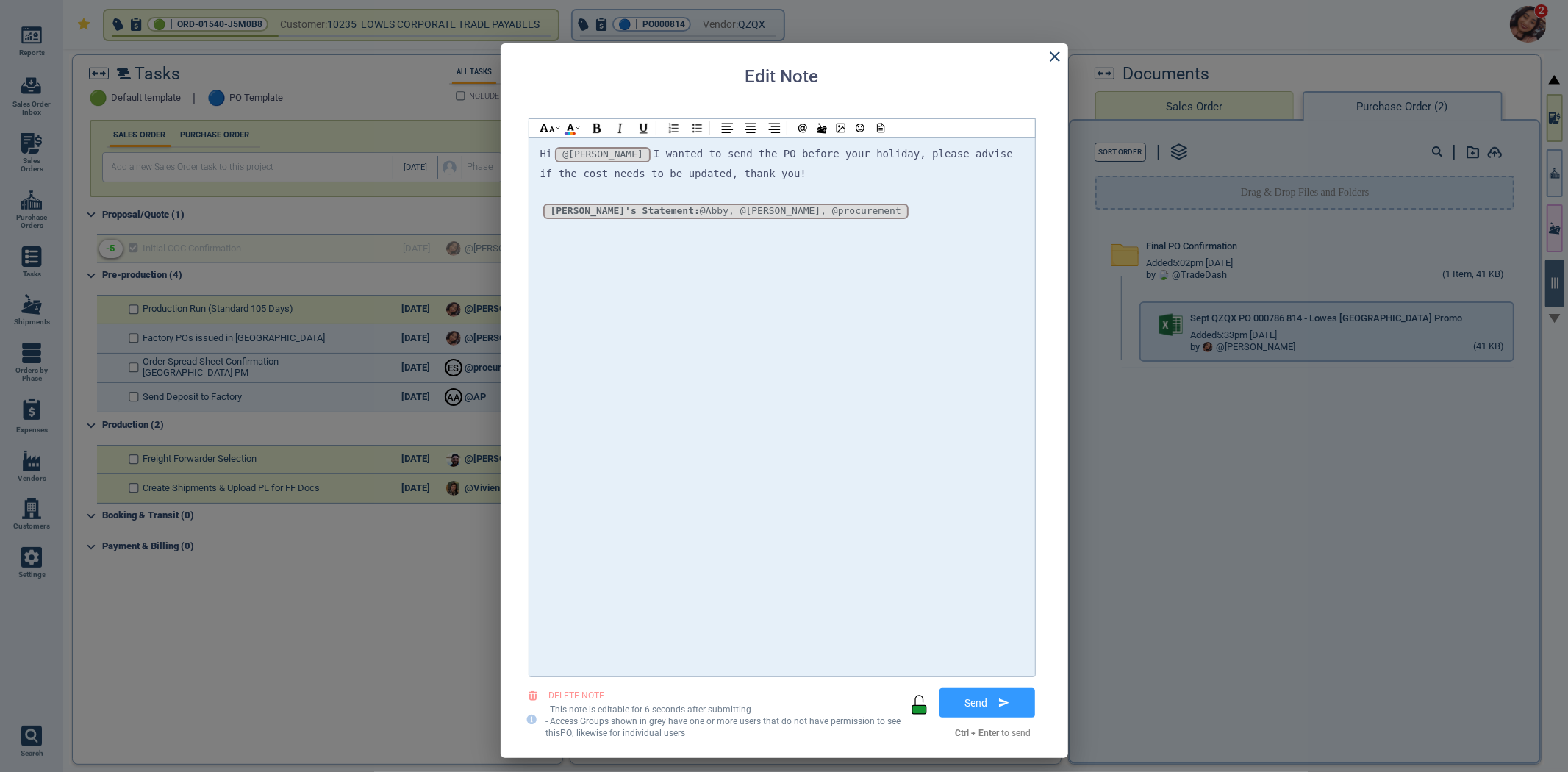
click at [1469, 309] on div at bounding box center [784, 386] width 1568 height 772
click at [1336, 376] on div at bounding box center [784, 386] width 1568 height 772
click at [1332, 358] on div at bounding box center [784, 386] width 1568 height 772
click at [1167, 385] on div at bounding box center [784, 386] width 1568 height 772
click at [821, 174] on div "Hi @[PERSON_NAME] @[PERSON_NAME] @[PERSON_NAME] I wanted to send the PO before …" at bounding box center [782, 164] width 483 height 38
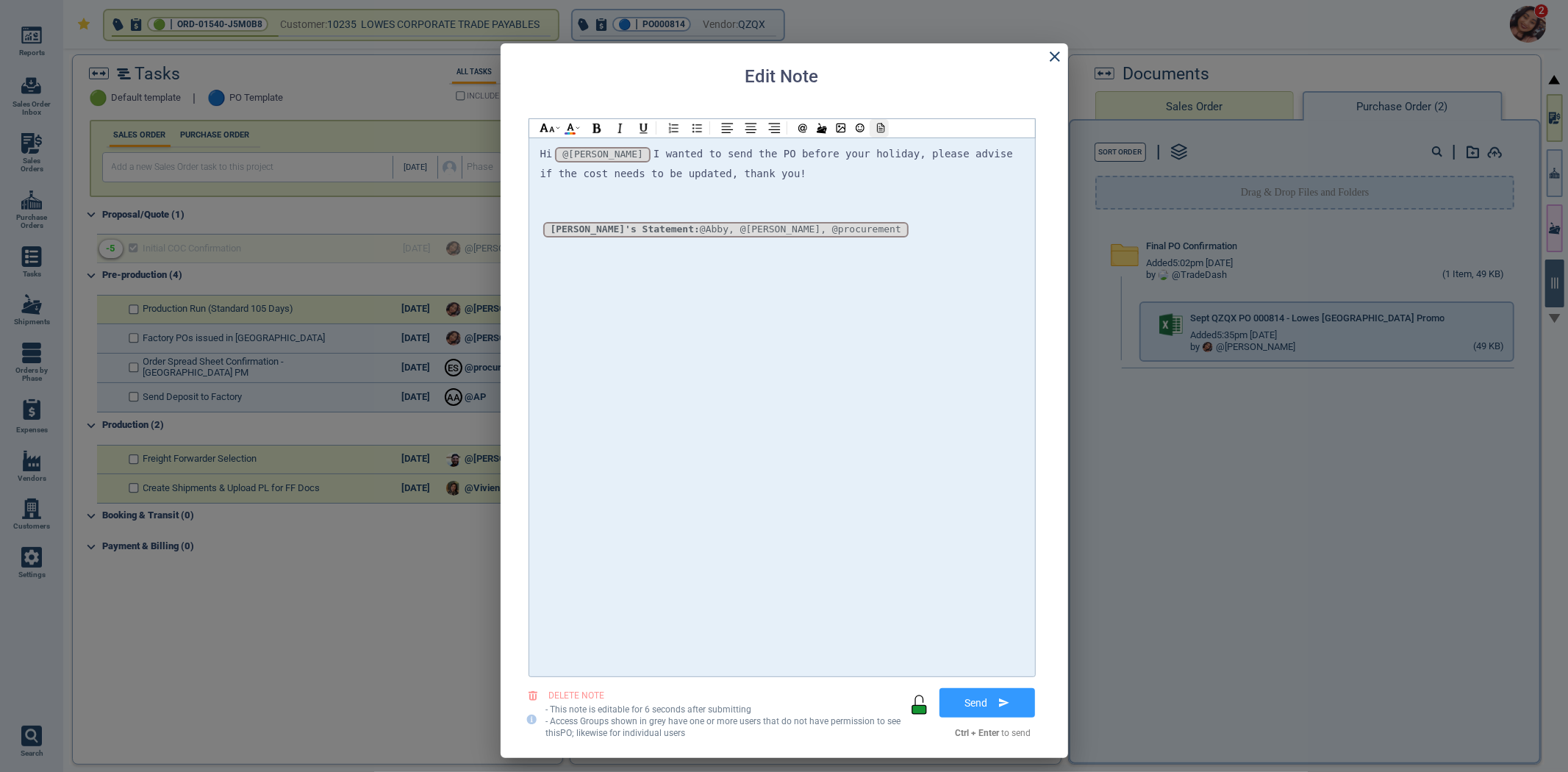
click at [874, 123] on icon at bounding box center [879, 128] width 13 height 10
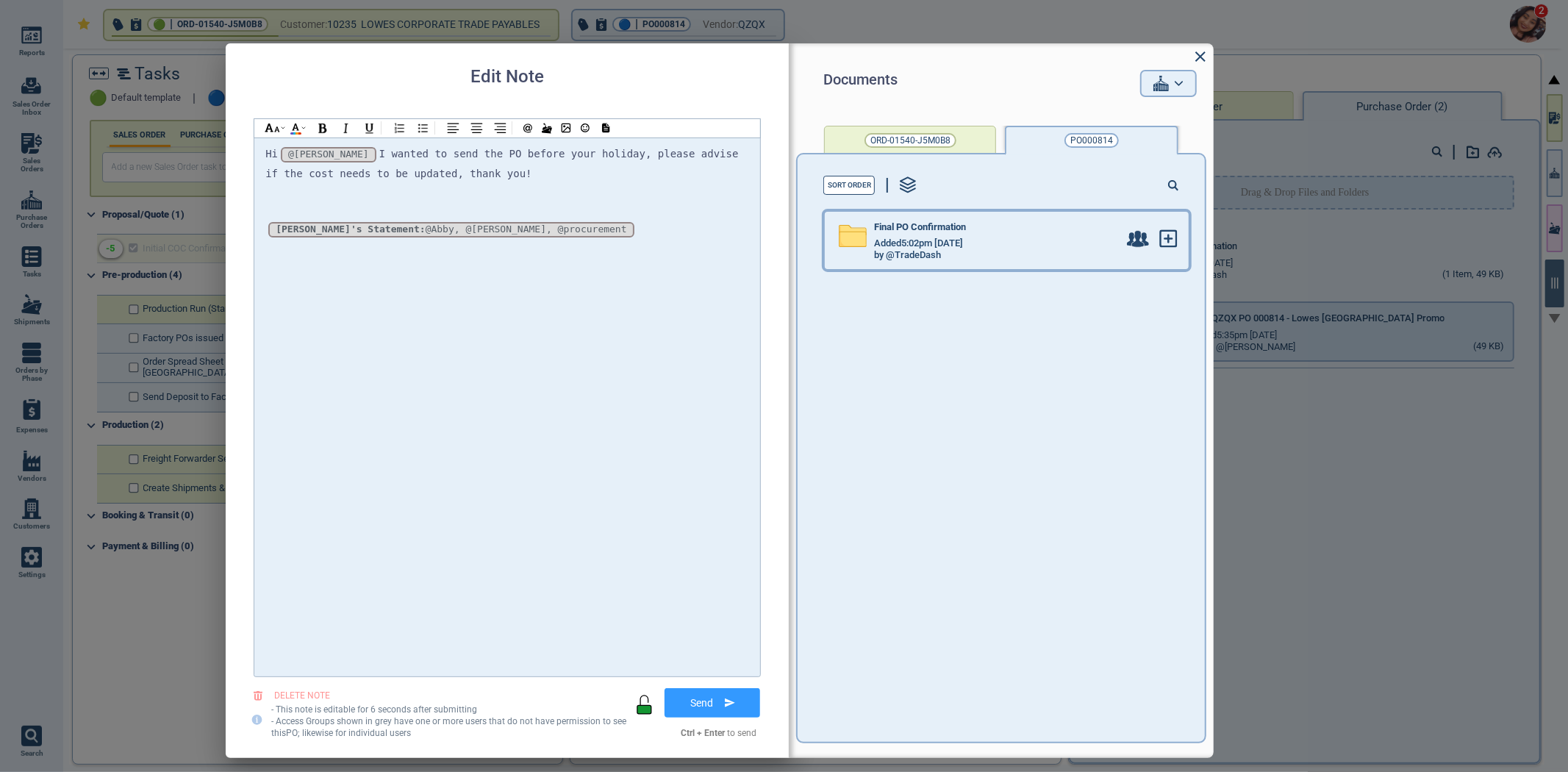
click at [1044, 243] on div "Added 5:02pm [DATE]" at bounding box center [996, 243] width 244 height 11
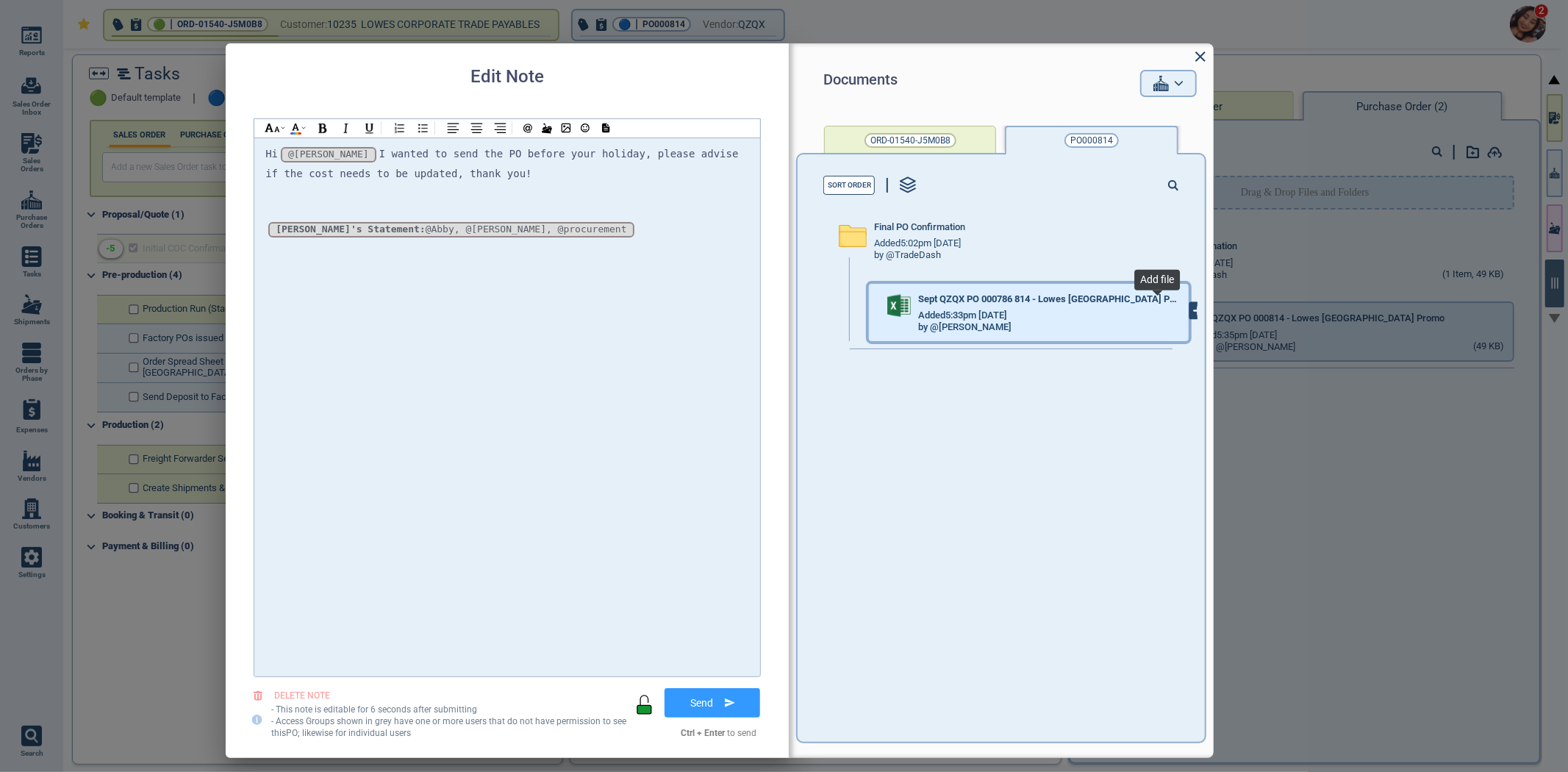
click at [1190, 305] on icon at bounding box center [1198, 311] width 17 height 17
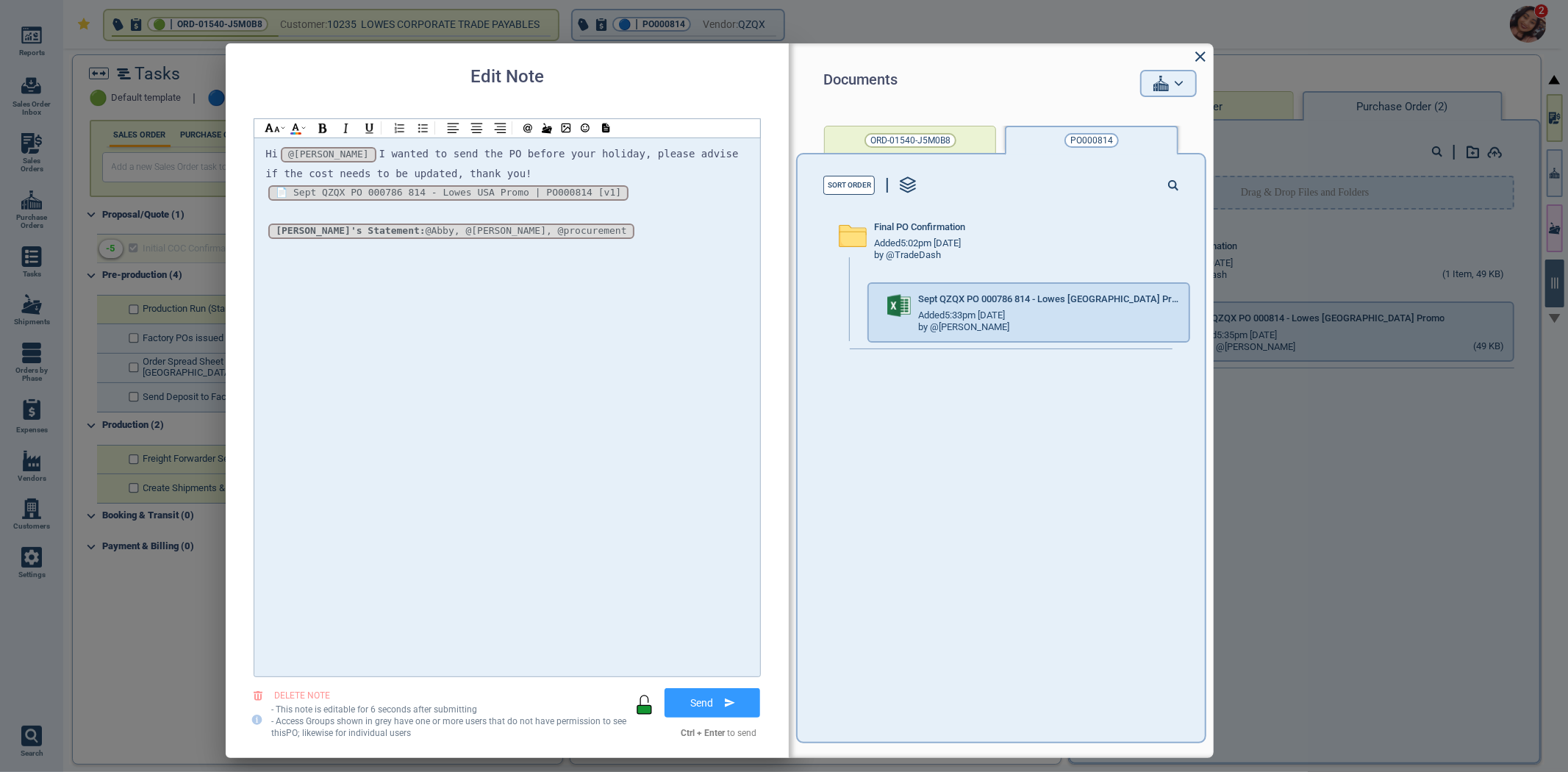
click at [669, 174] on div "Hi @[PERSON_NAME] @[PERSON_NAME] @[PERSON_NAME] I wanted to send the PO before …" at bounding box center [507, 164] width 483 height 38
click at [672, 193] on div "*_Zx93pMlQz9eO1iD5FuaN_* [v1] 📄 Sept QZQX PO 000786 814 - Lowes USA Promo | PO0…" at bounding box center [507, 193] width 483 height 20
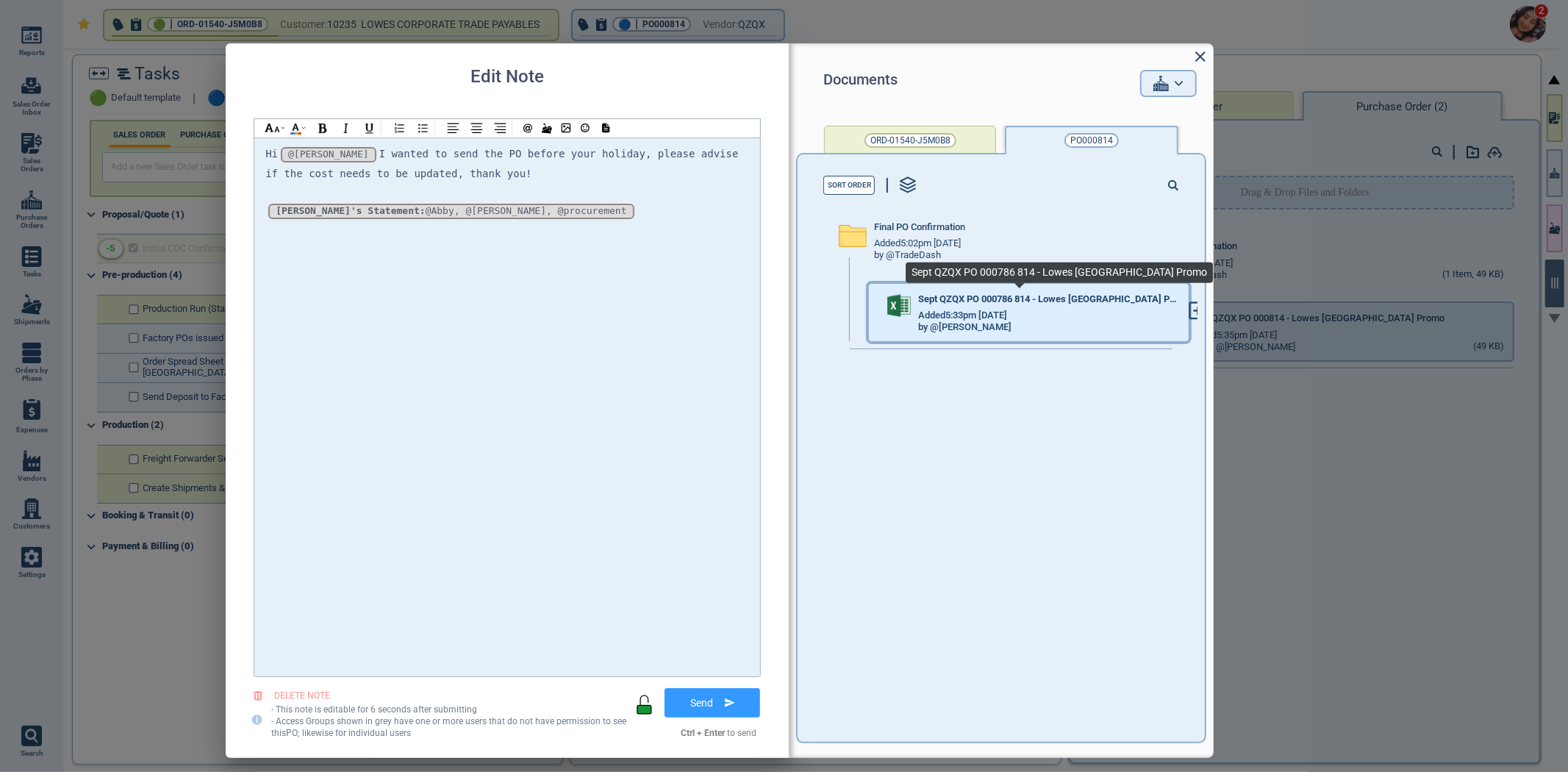
click at [987, 301] on span "Sept QZQX PO 000786 814 - Lowes [GEOGRAPHIC_DATA] Promo" at bounding box center [1049, 299] width 262 height 11
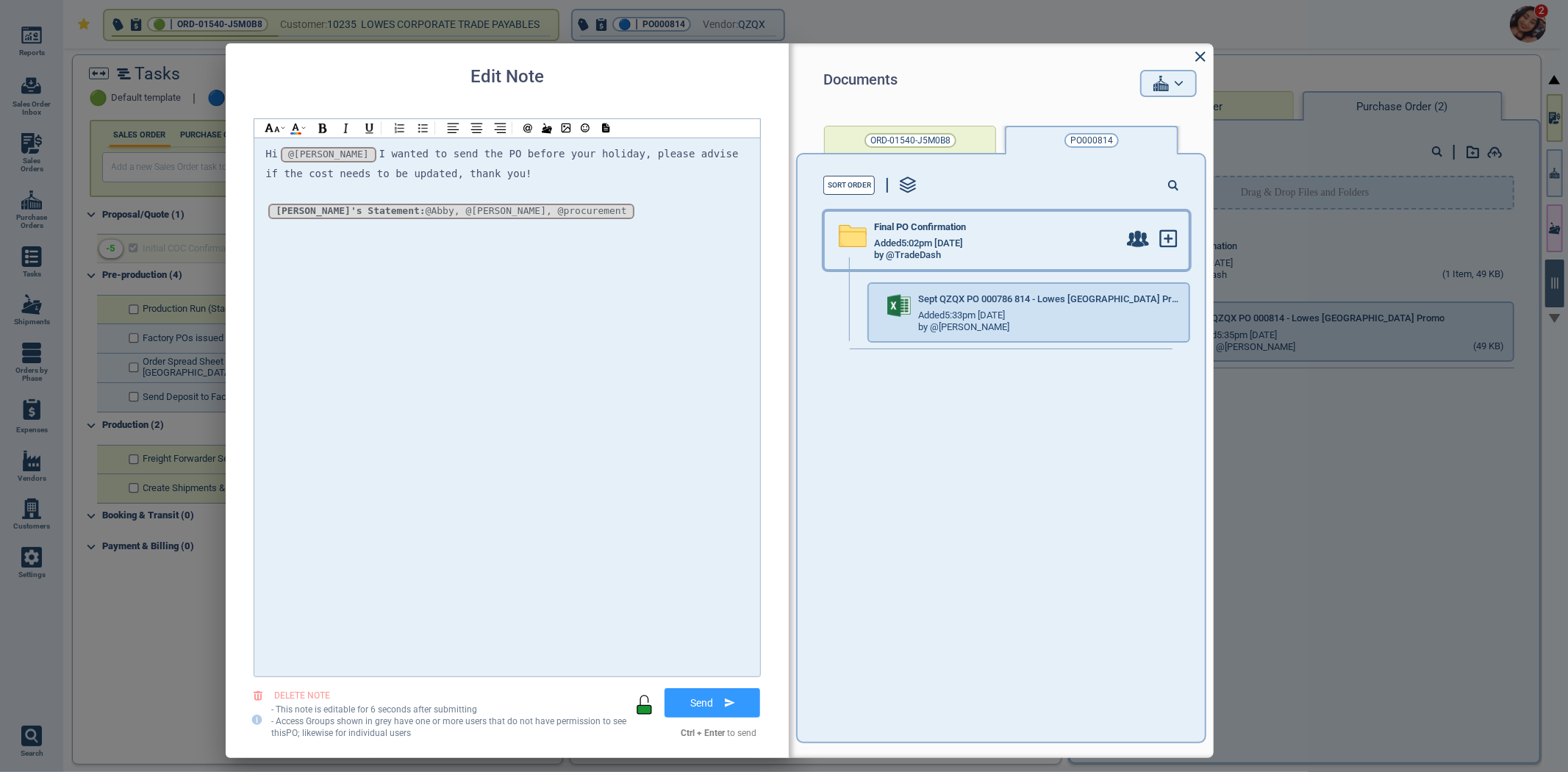
click at [1135, 260] on div at bounding box center [1157, 241] width 62 height 58
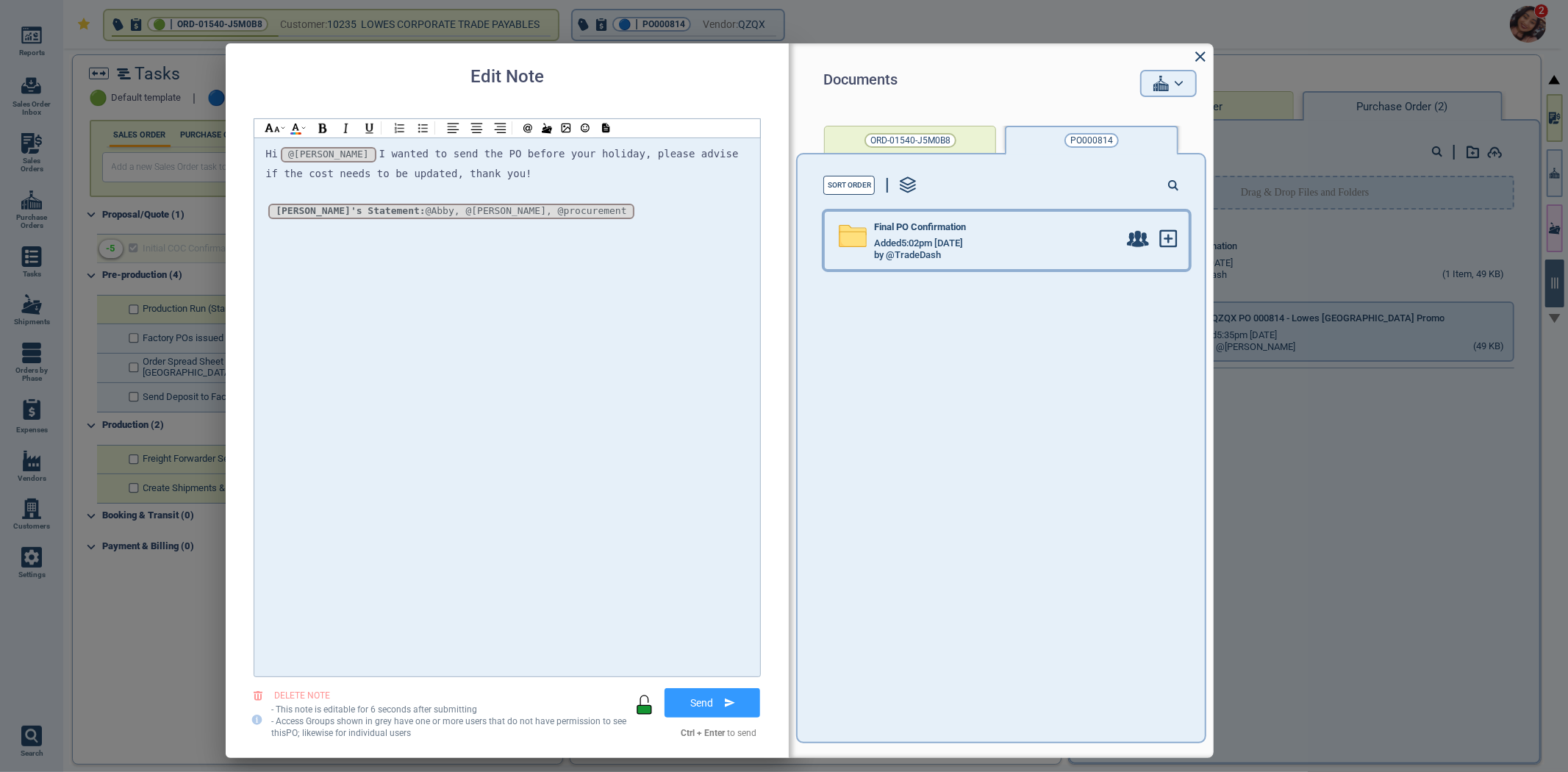
click at [928, 231] on span "Final PO Confirmation" at bounding box center [920, 227] width 92 height 11
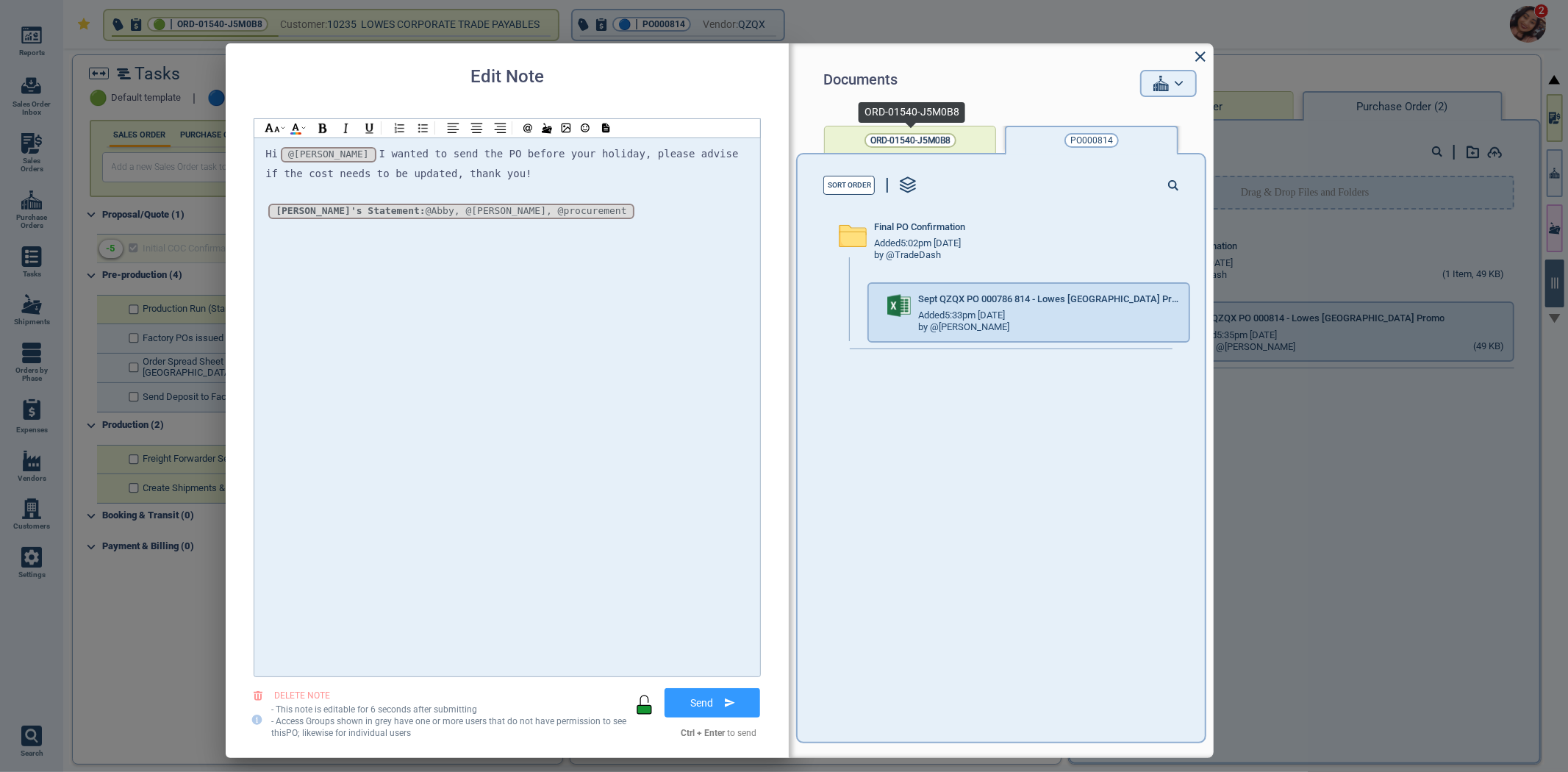
click at [932, 142] on span "ORD-01540-J5M0B8" at bounding box center [910, 140] width 80 height 15
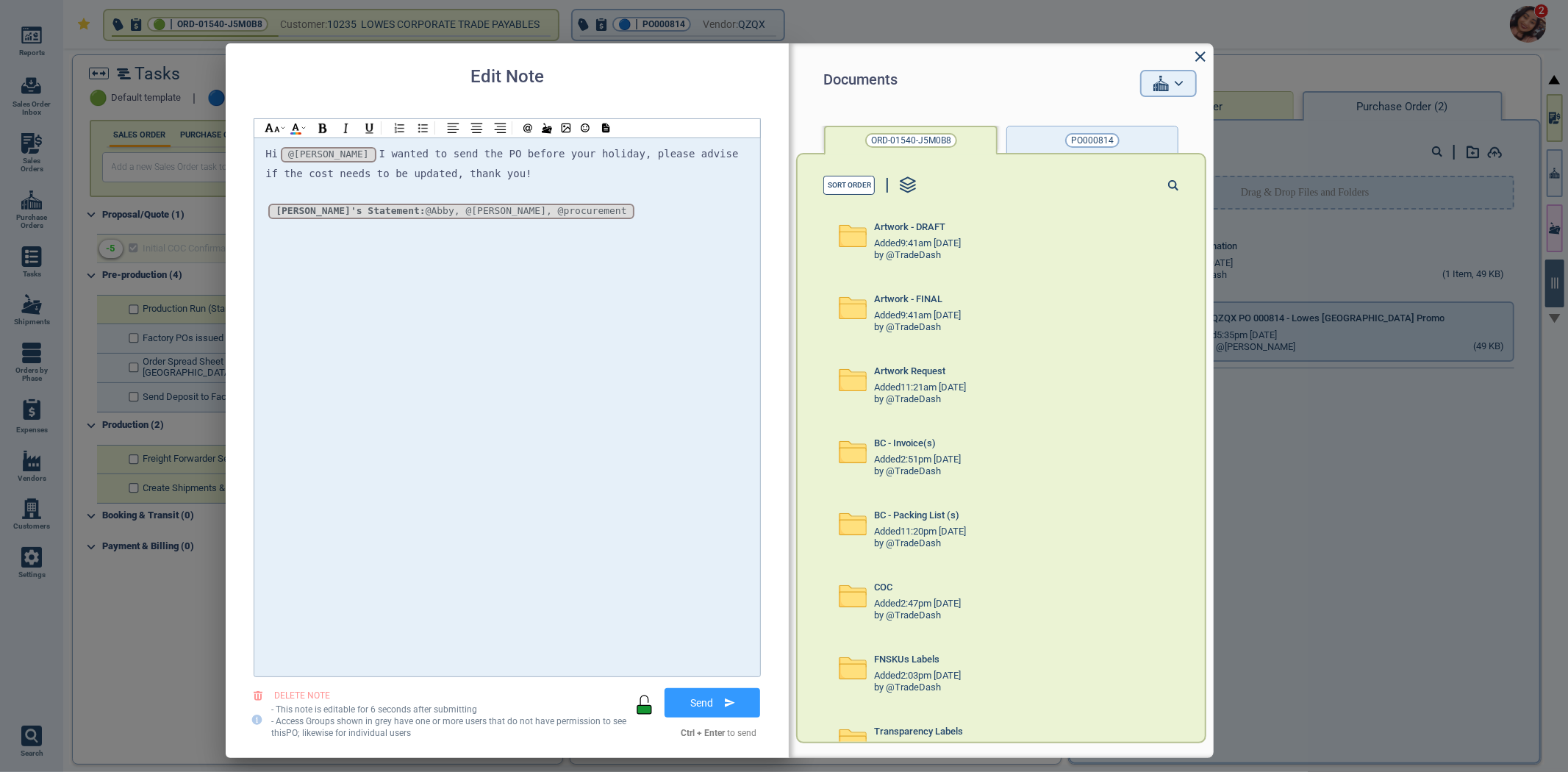
click at [1098, 151] on button "PO000814" at bounding box center [1092, 140] width 172 height 30
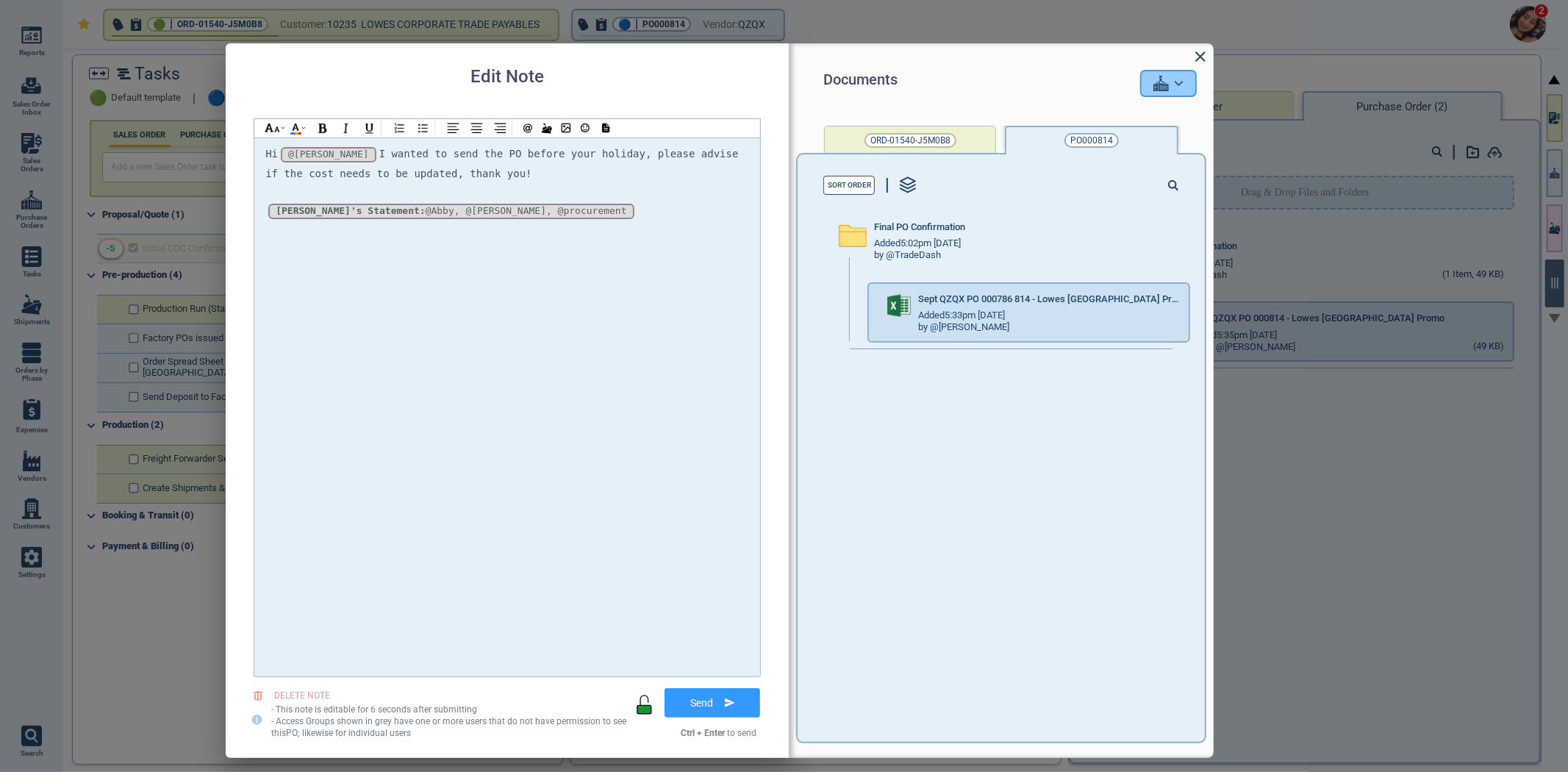
click at [1169, 90] on div at bounding box center [1167, 84] width 53 height 24
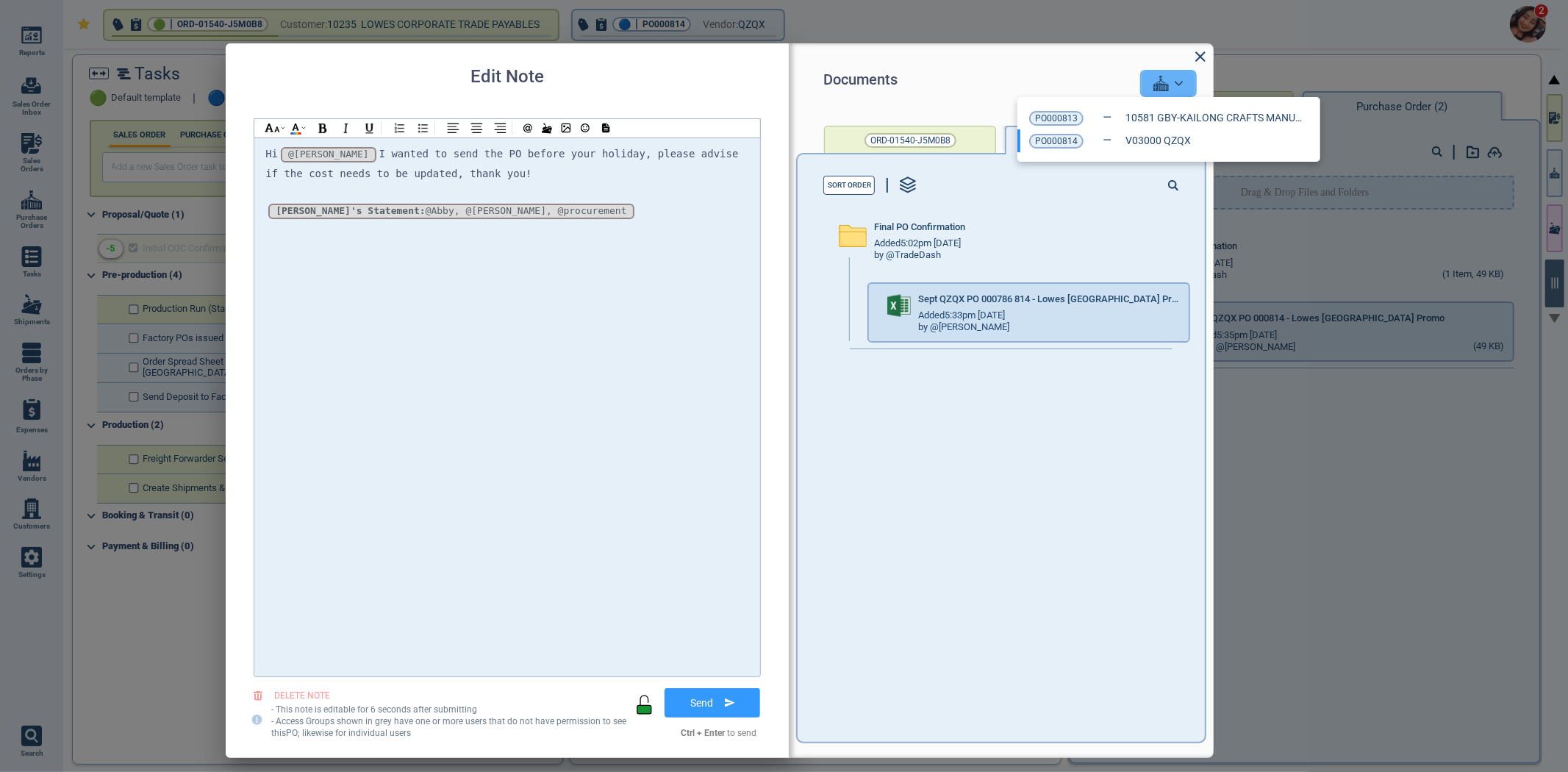
click at [972, 67] on div at bounding box center [784, 386] width 1568 height 772
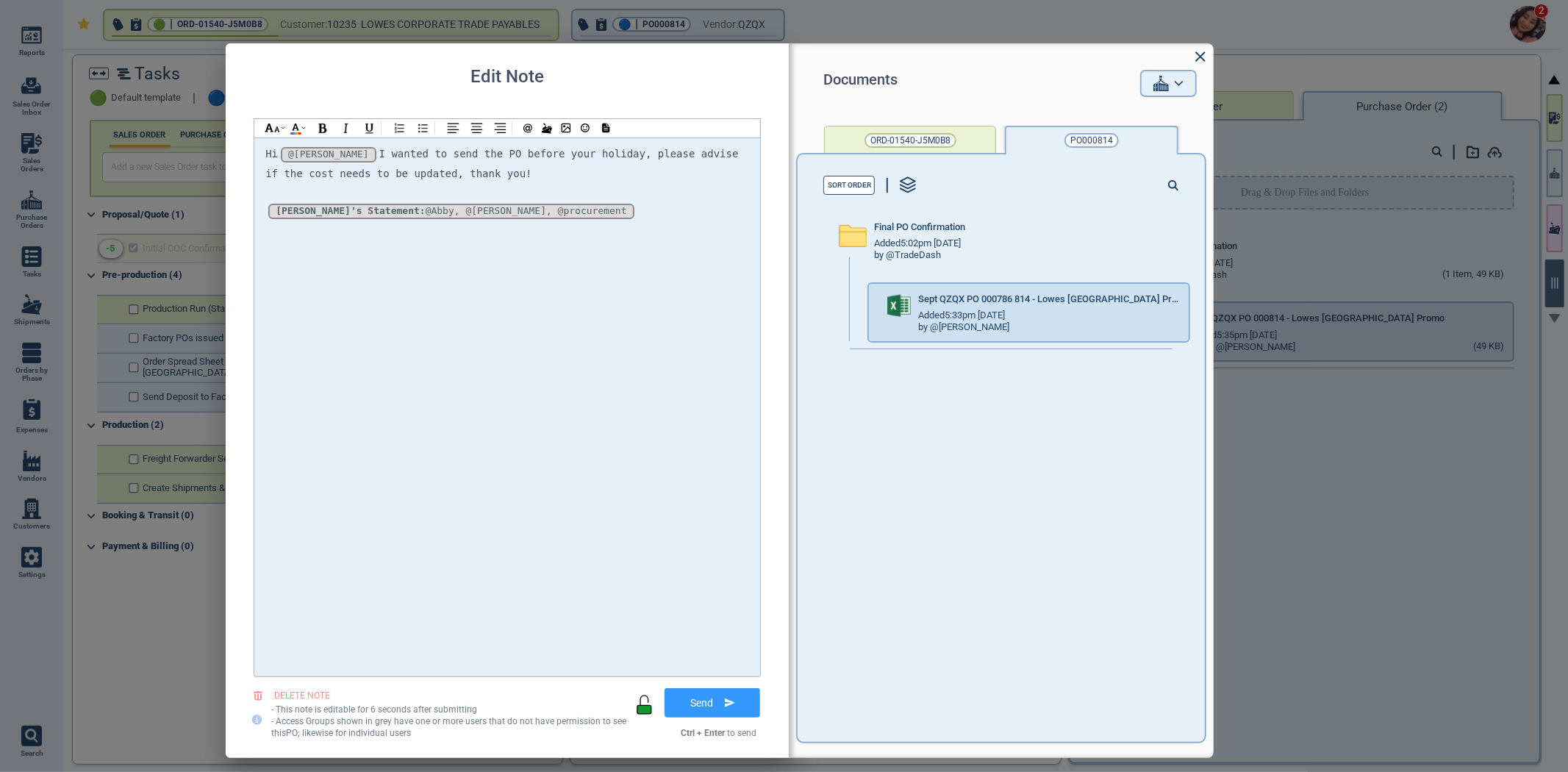
click at [1208, 53] on icon at bounding box center [1201, 57] width 17 height 17
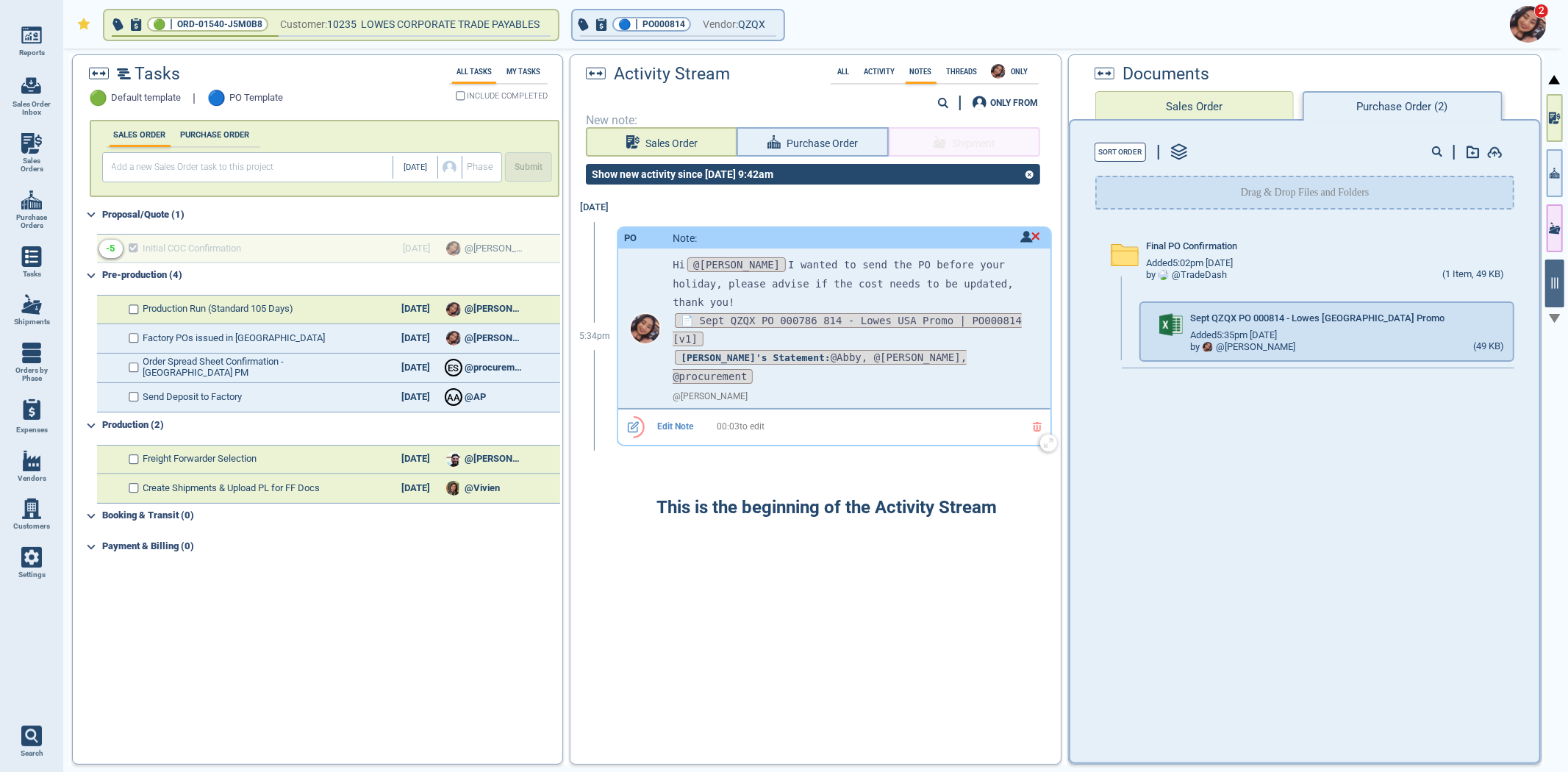
click at [1033, 422] on icon at bounding box center [1037, 427] width 9 height 10
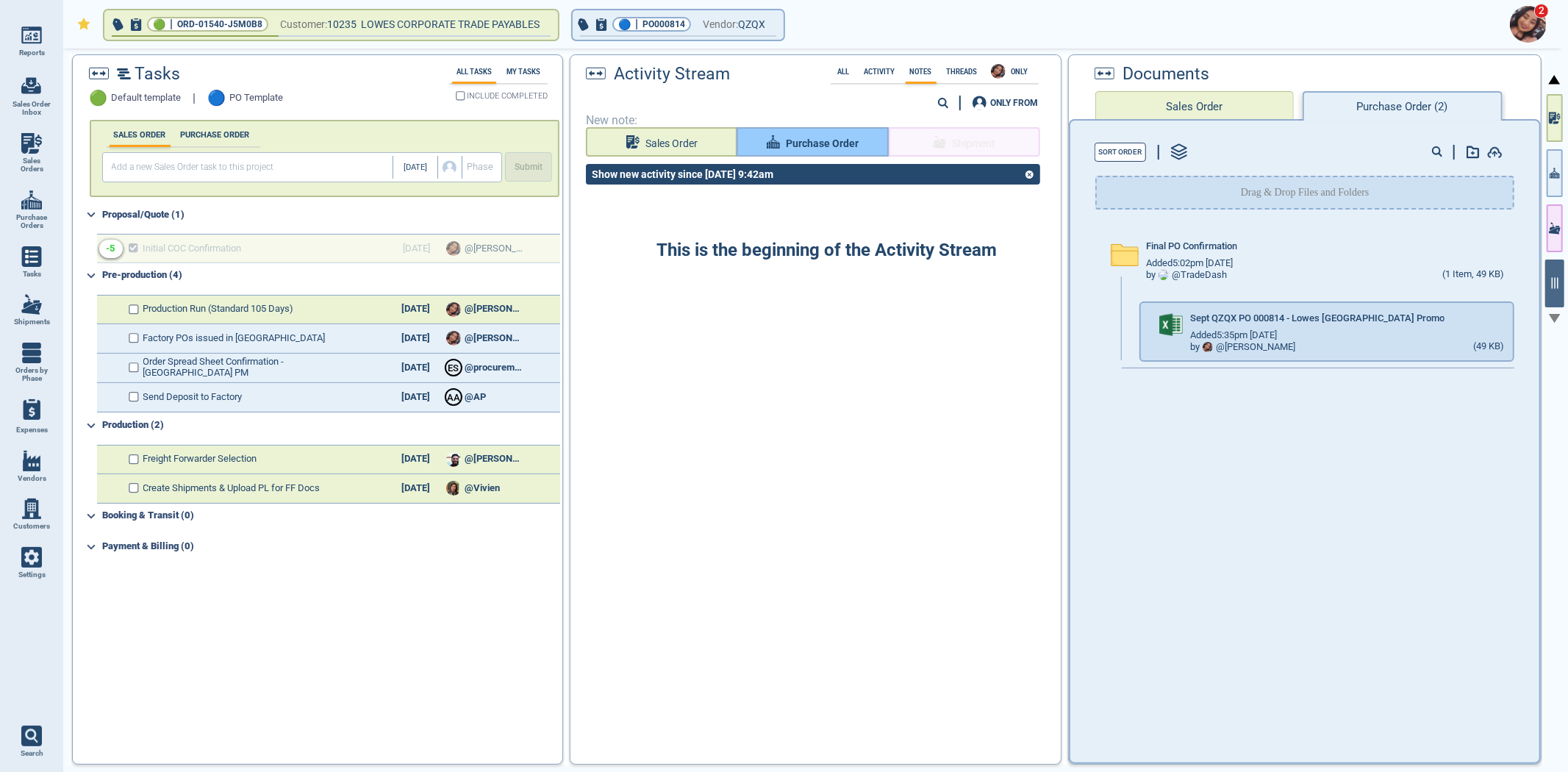
click at [798, 152] on button "Purchase Order" at bounding box center [812, 142] width 152 height 30
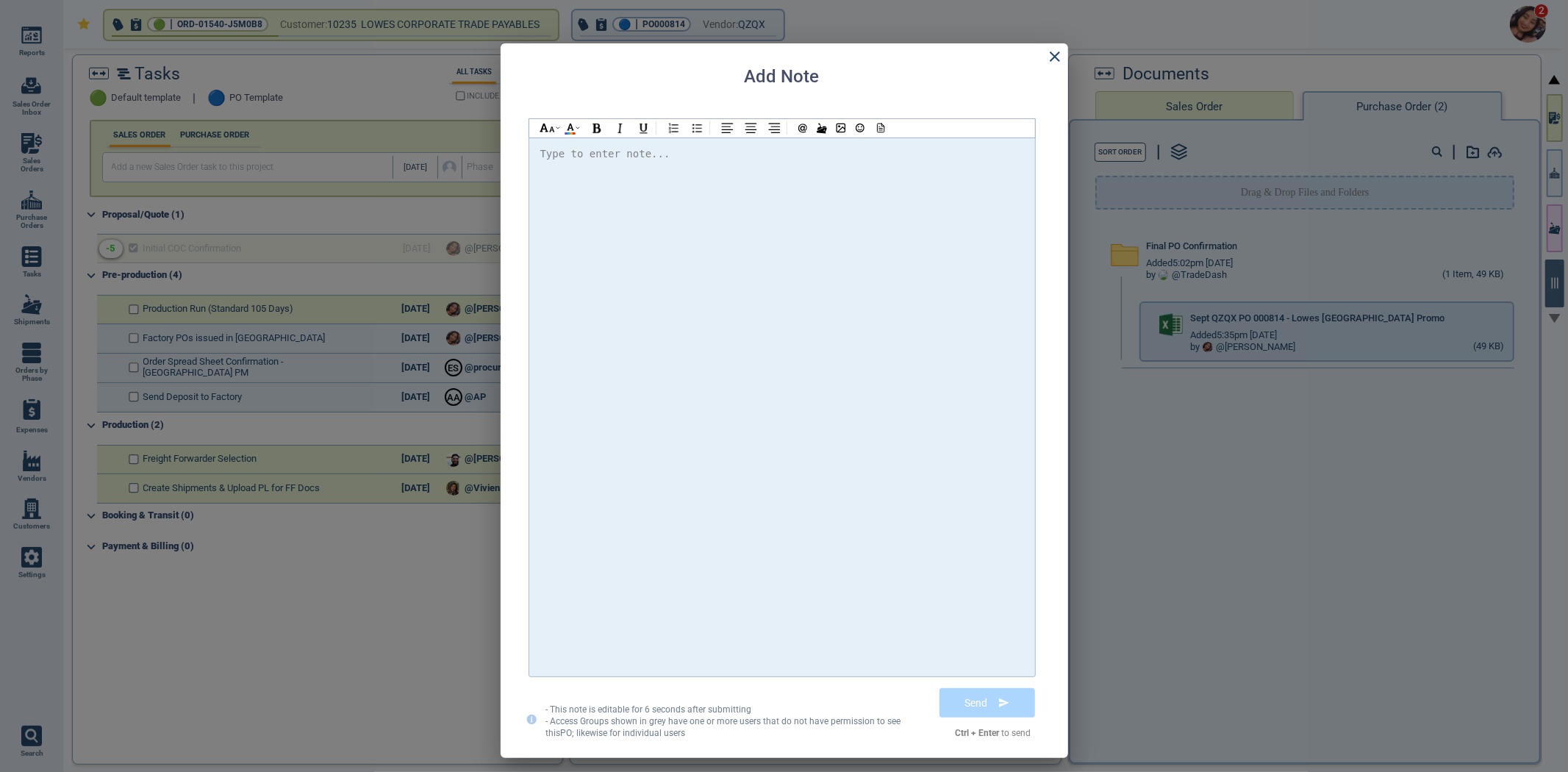
click at [765, 223] on div at bounding box center [782, 406] width 483 height 524
click at [1042, 49] on div "Add Note Type to enter note... - This note is editable for 6 seconds after subm…" at bounding box center [784, 400] width 567 height 714
click at [1047, 54] on icon at bounding box center [1055, 57] width 17 height 17
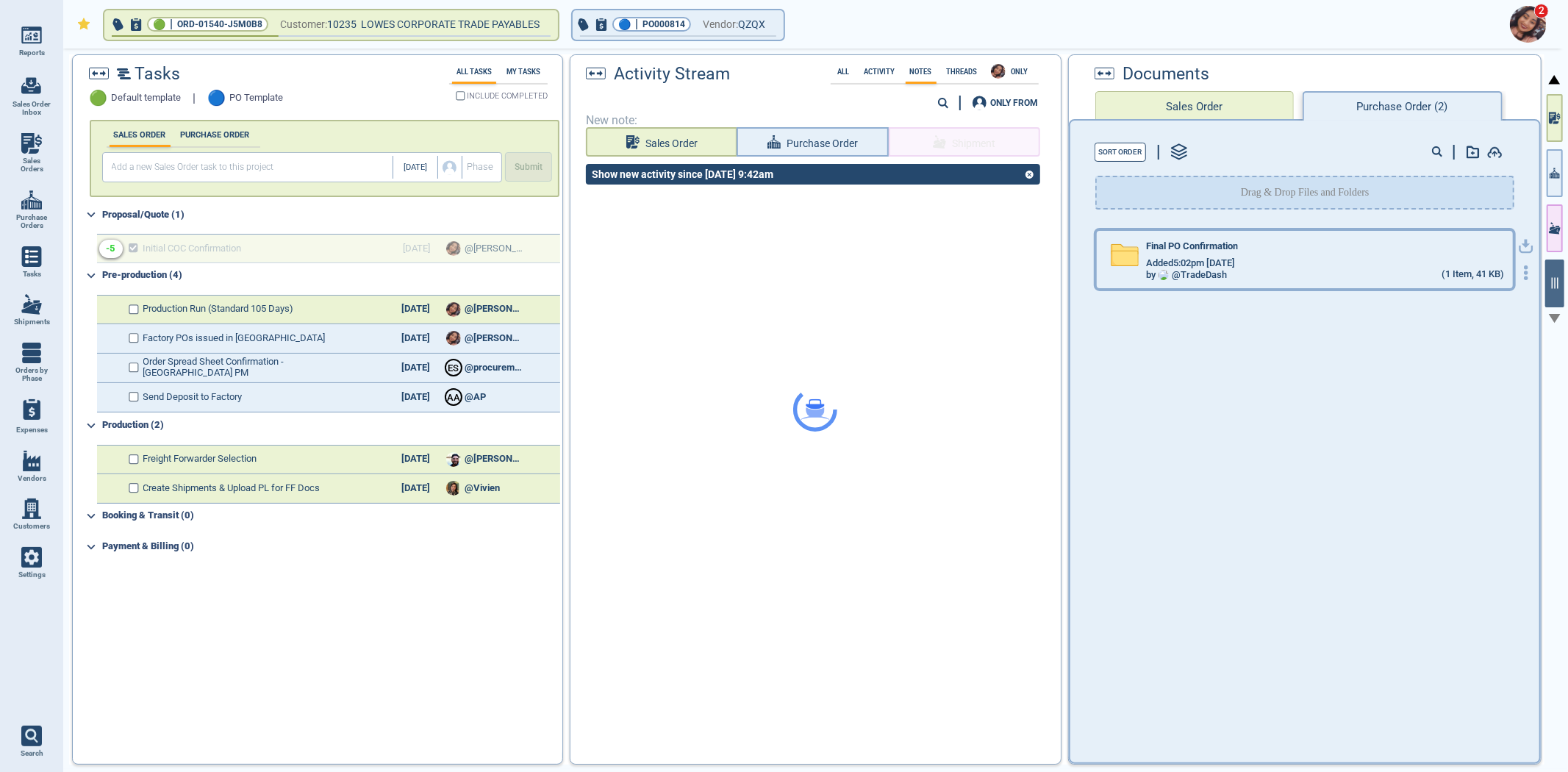
click at [1268, 282] on div "Final PO Confirmation Added 5:02pm 2/17/23 by @ TradeDash (1 Item, 41 KB)" at bounding box center [1304, 260] width 416 height 58
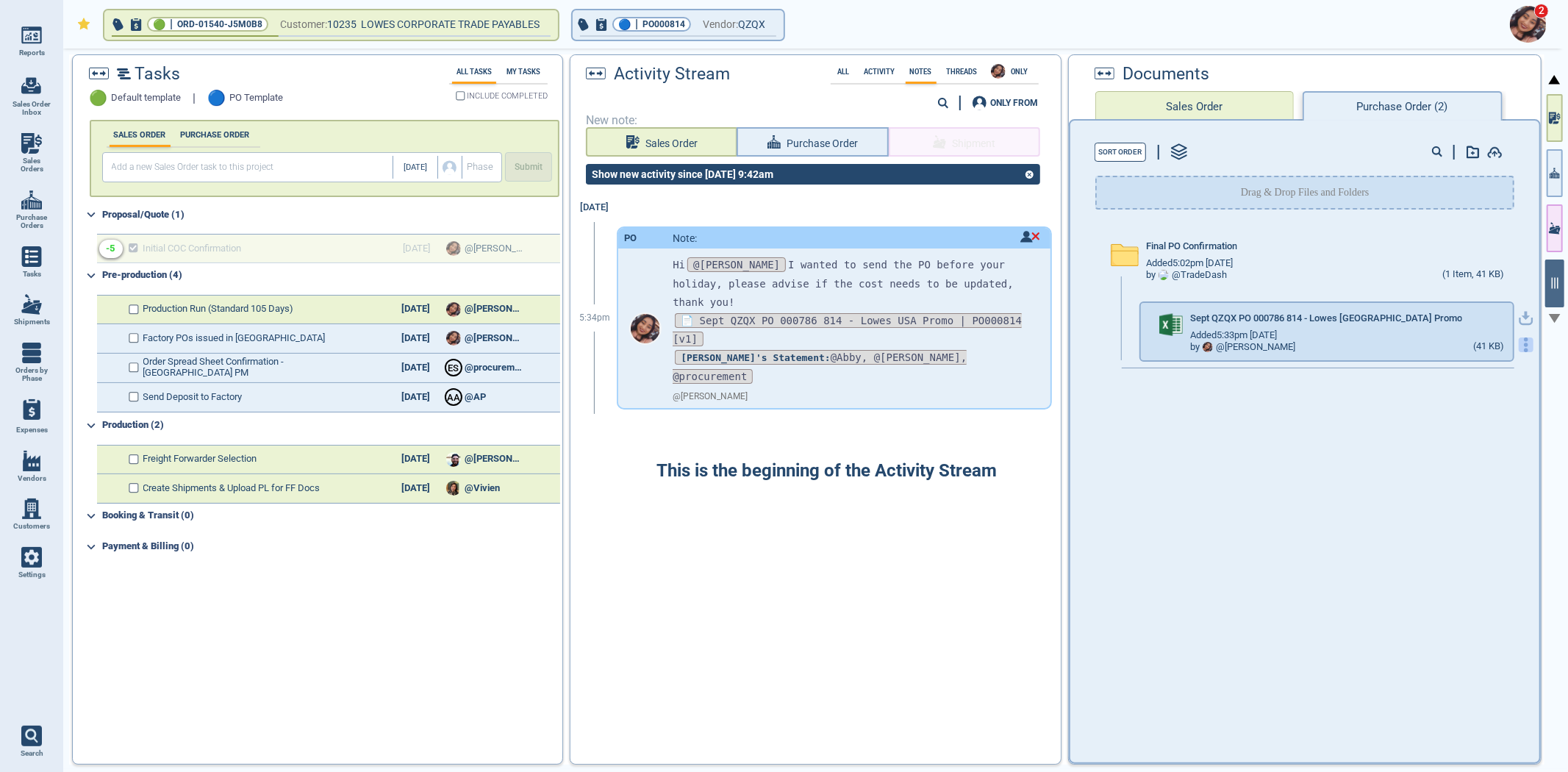
click at [1520, 344] on icon "button" at bounding box center [1525, 345] width 15 height 15
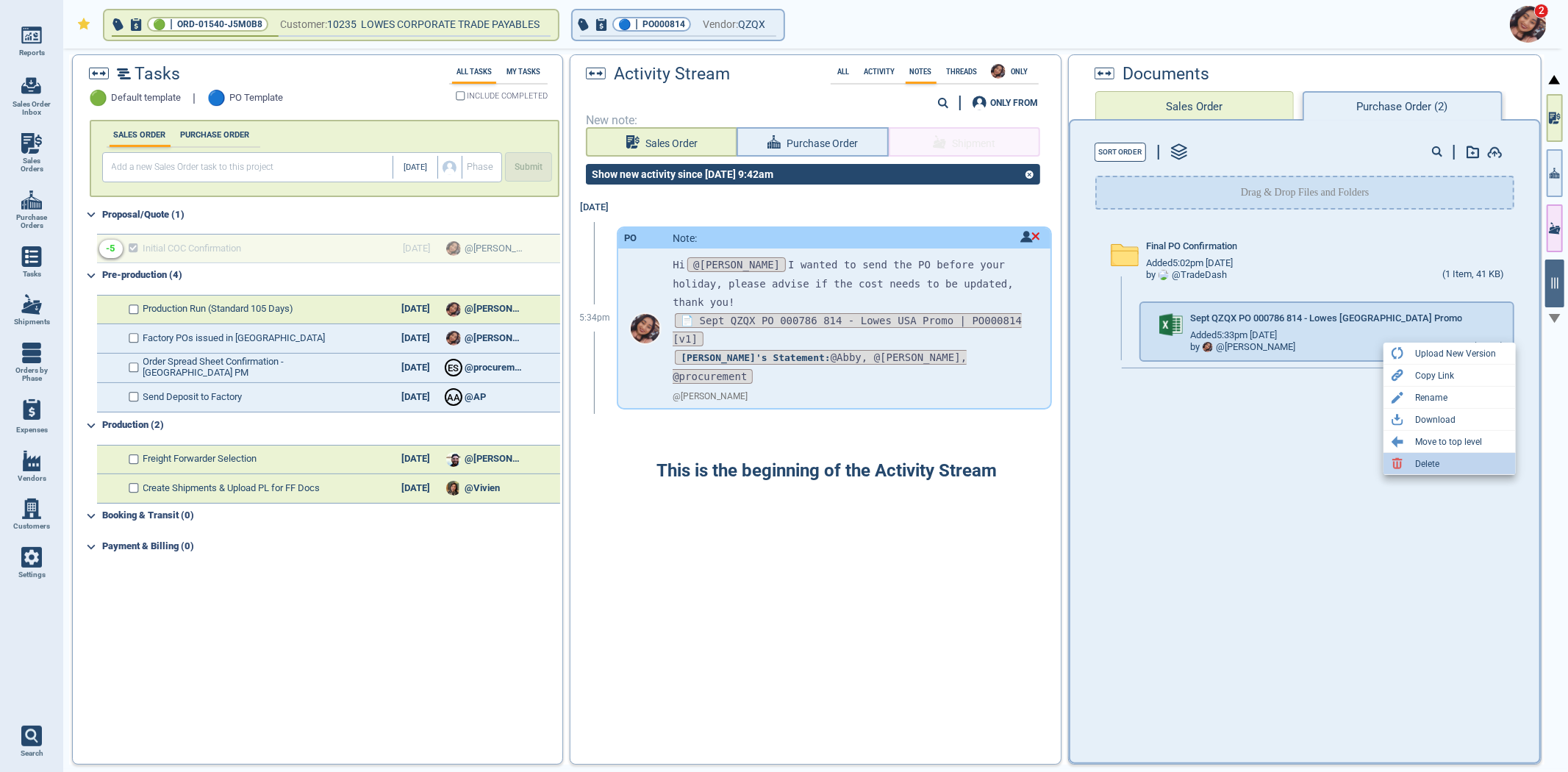
click at [1455, 461] on div "Delete" at bounding box center [1449, 463] width 133 height 22
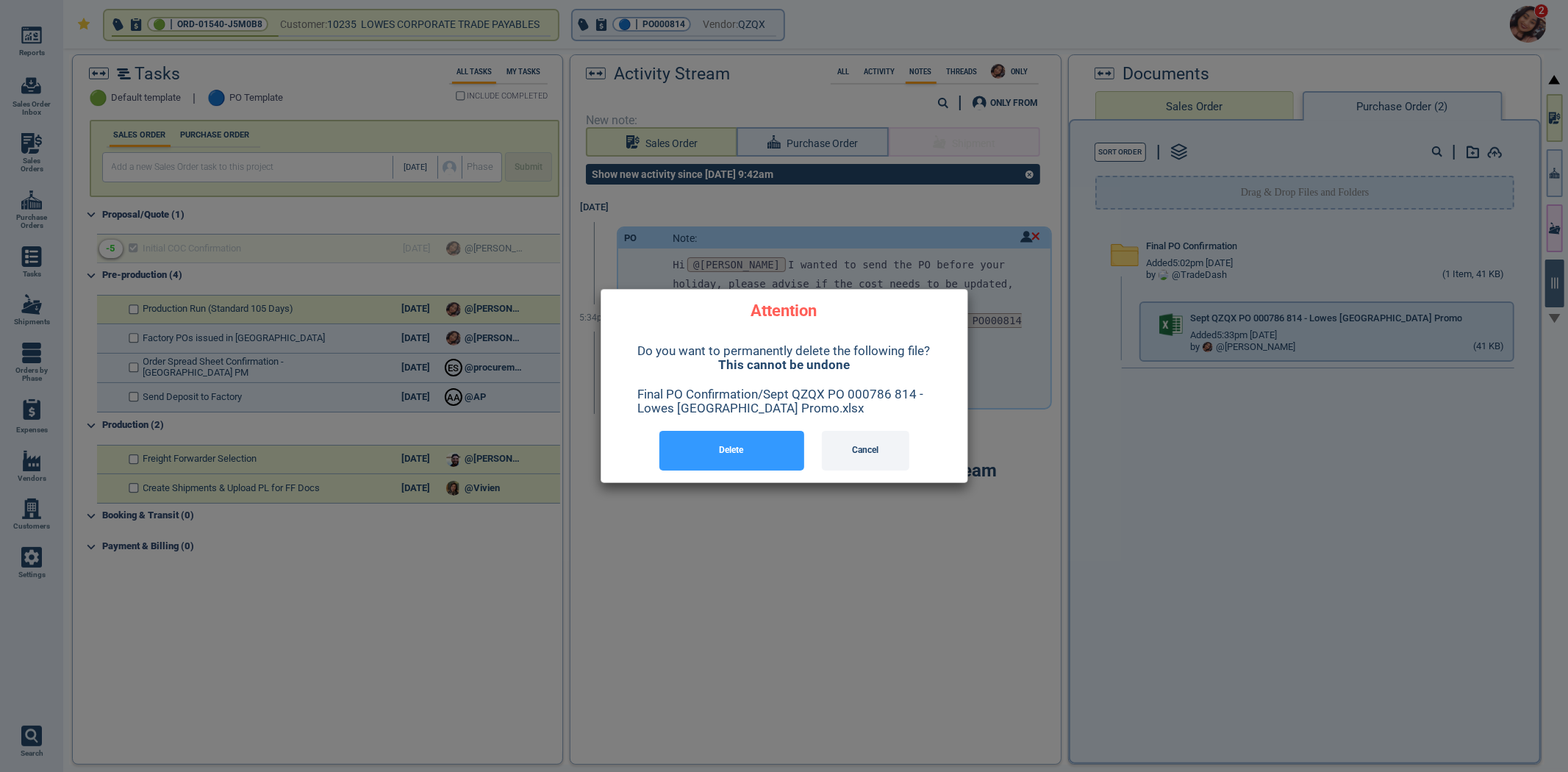
click at [673, 441] on button "Delete" at bounding box center [732, 450] width 145 height 39
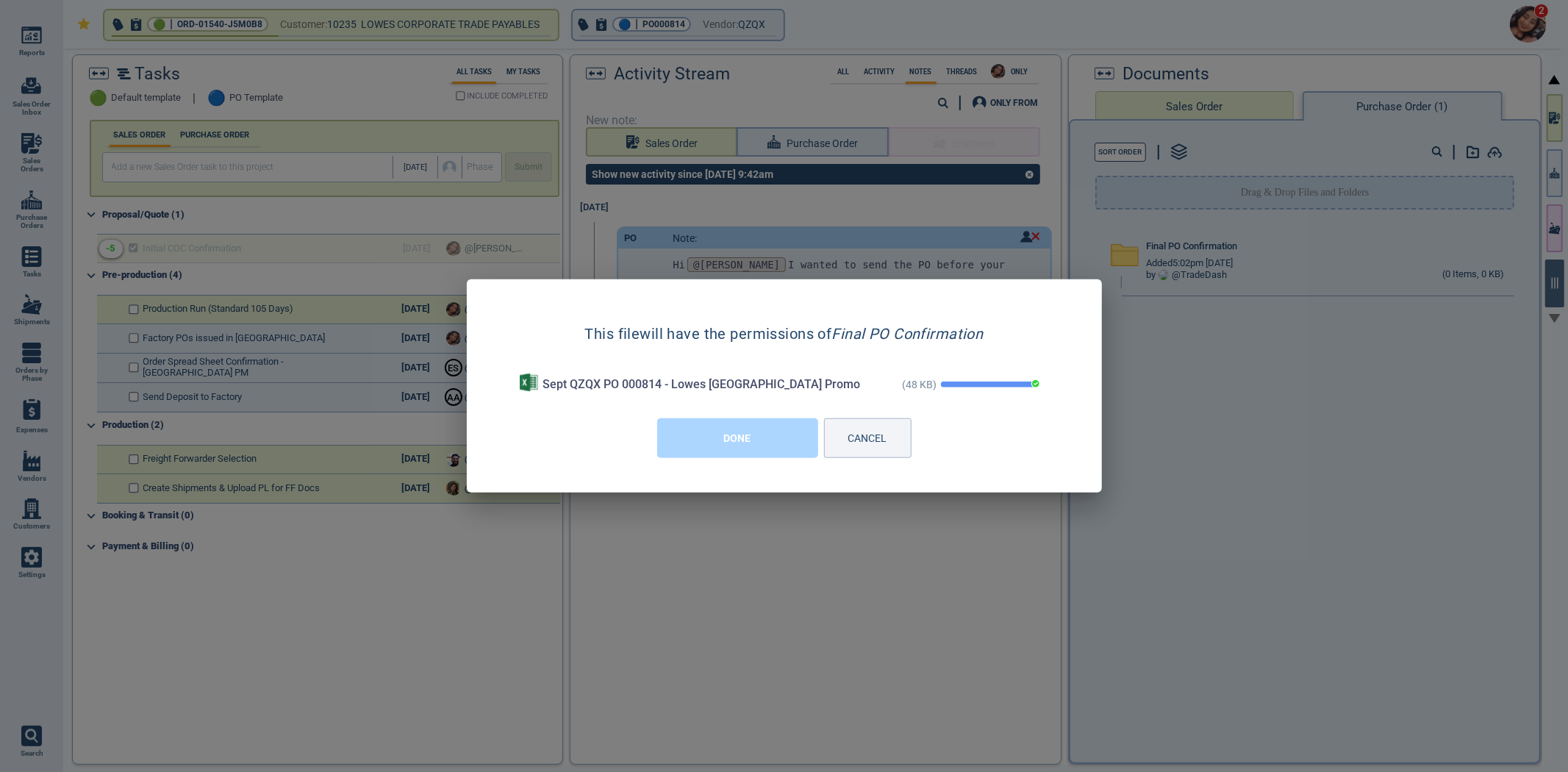
click at [759, 438] on button "DONE" at bounding box center [737, 437] width 161 height 39
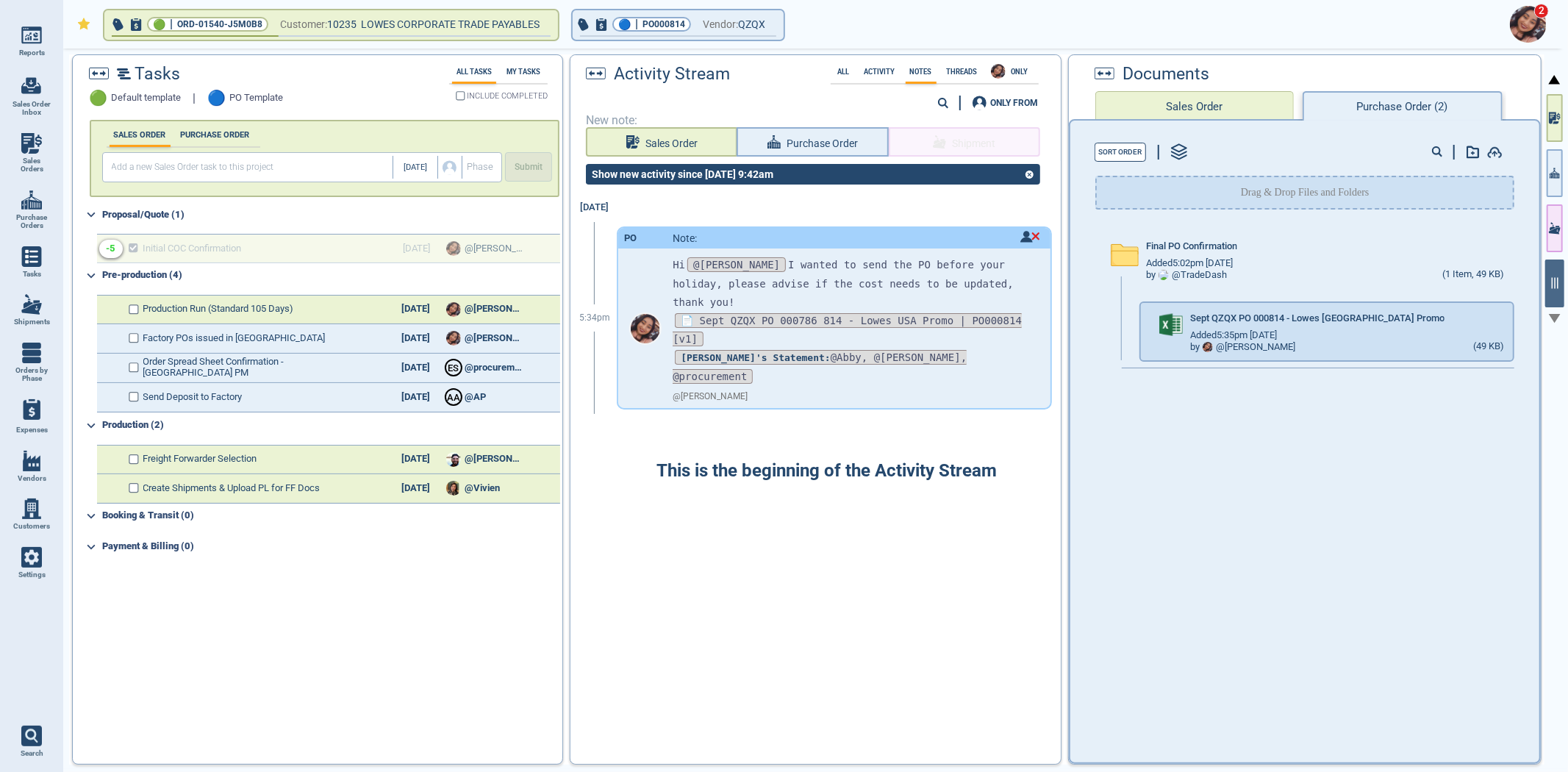
click at [762, 461] on span "This is the beginning of the Activity Stream" at bounding box center [826, 471] width 340 height 21
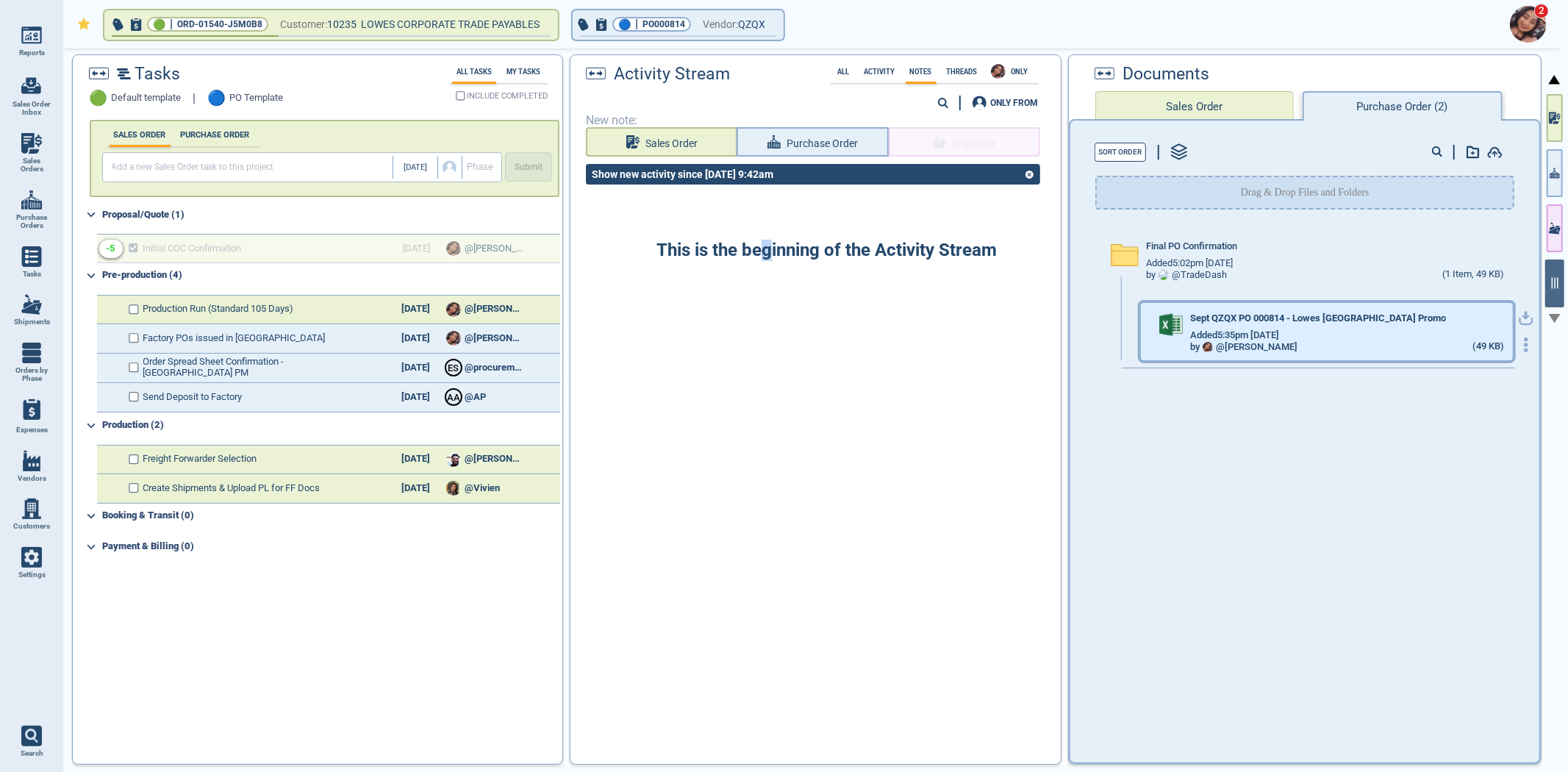
click at [1270, 330] on span "Added 5:35pm 9/30/25" at bounding box center [1235, 335] width 89 height 11
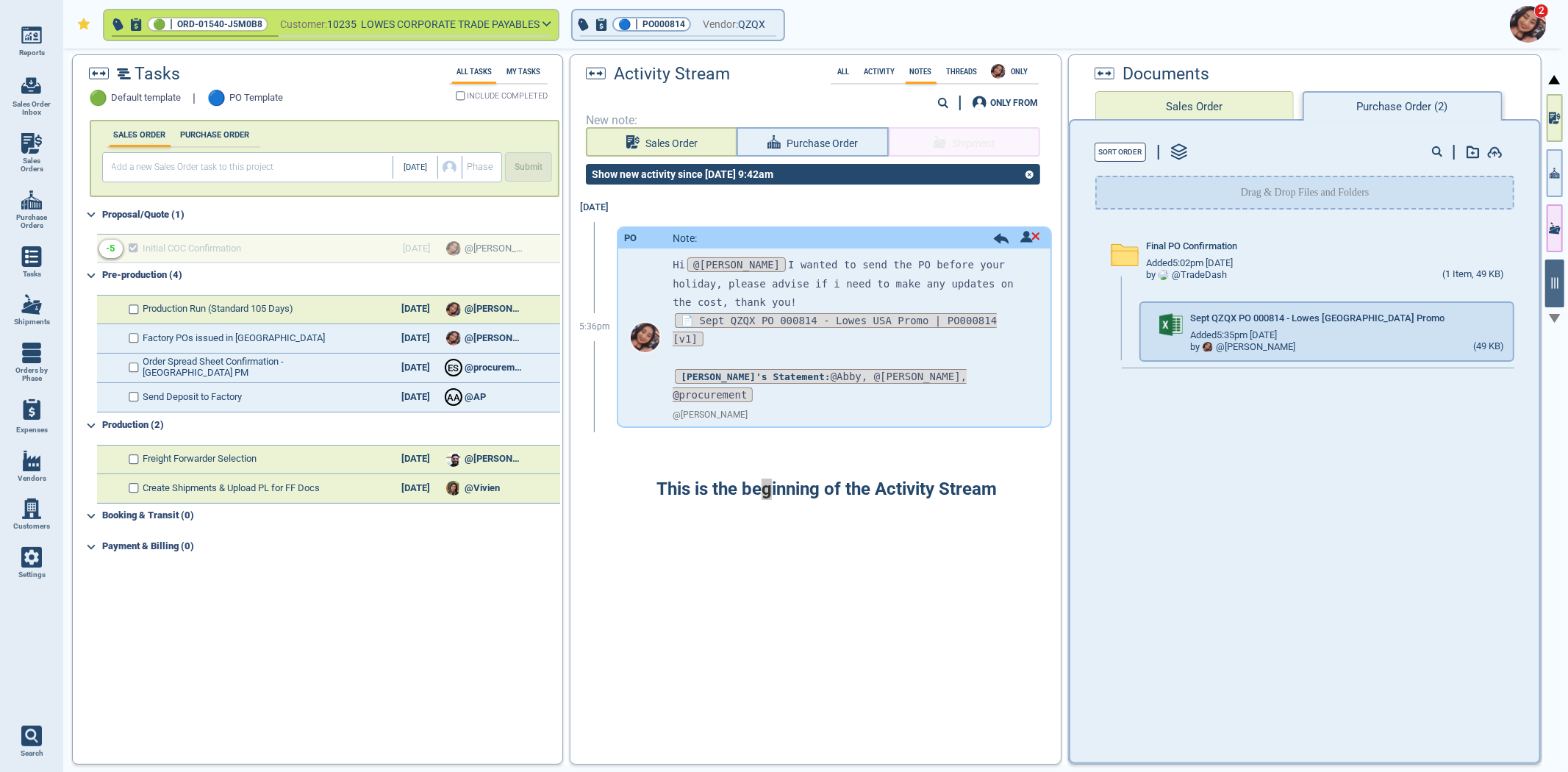
checkbox input "true"
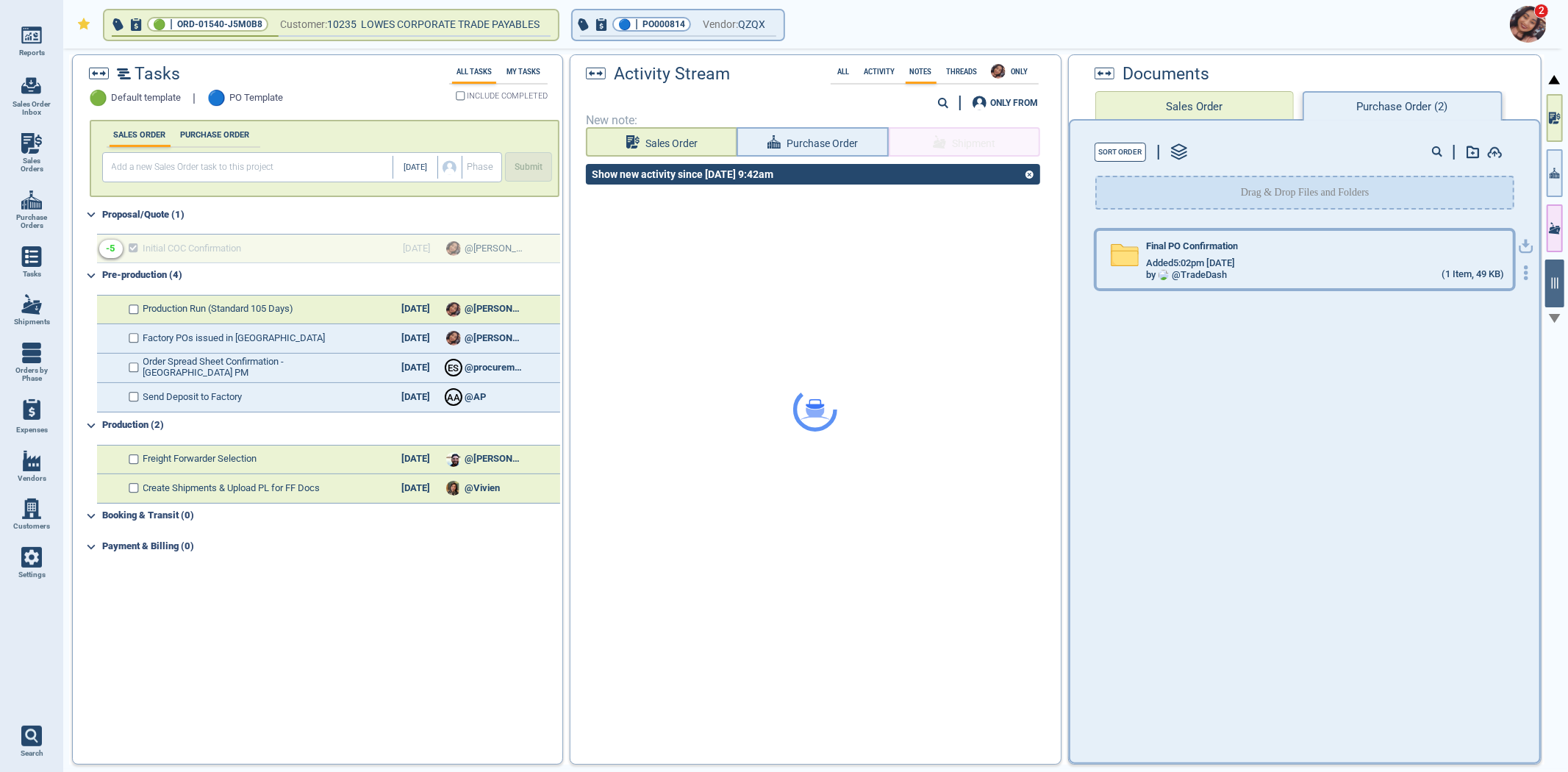
click at [1275, 269] on div "by @ TradeDash (1 Item, 49 KB)" at bounding box center [1325, 274] width 358 height 11
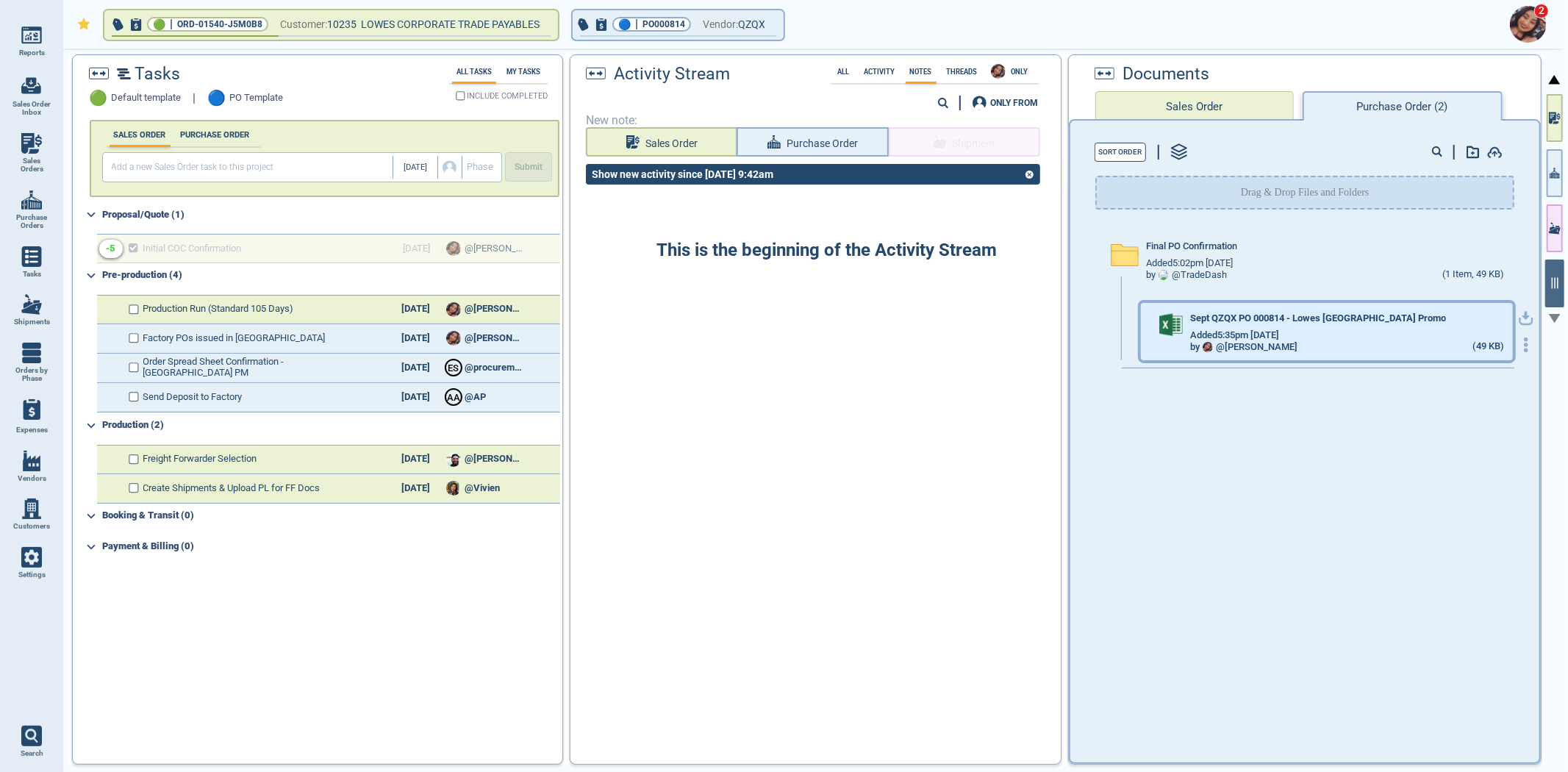
click at [1414, 329] on div "Added 5:35pm 9/30/25" at bounding box center [1347, 334] width 314 height 11
click at [802, 130] on button "Purchase Order" at bounding box center [812, 142] width 152 height 30
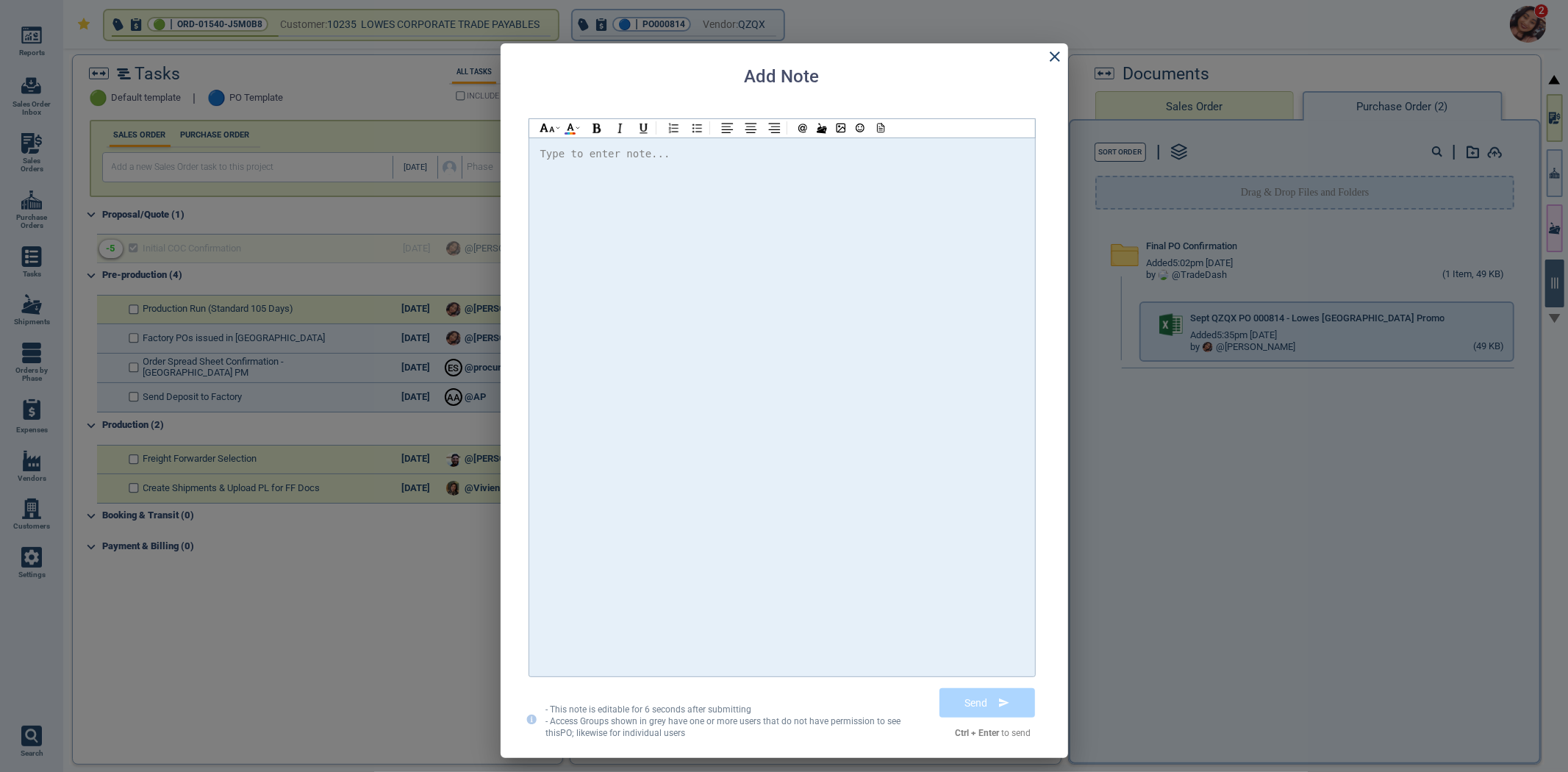
click at [784, 212] on div at bounding box center [782, 406] width 483 height 524
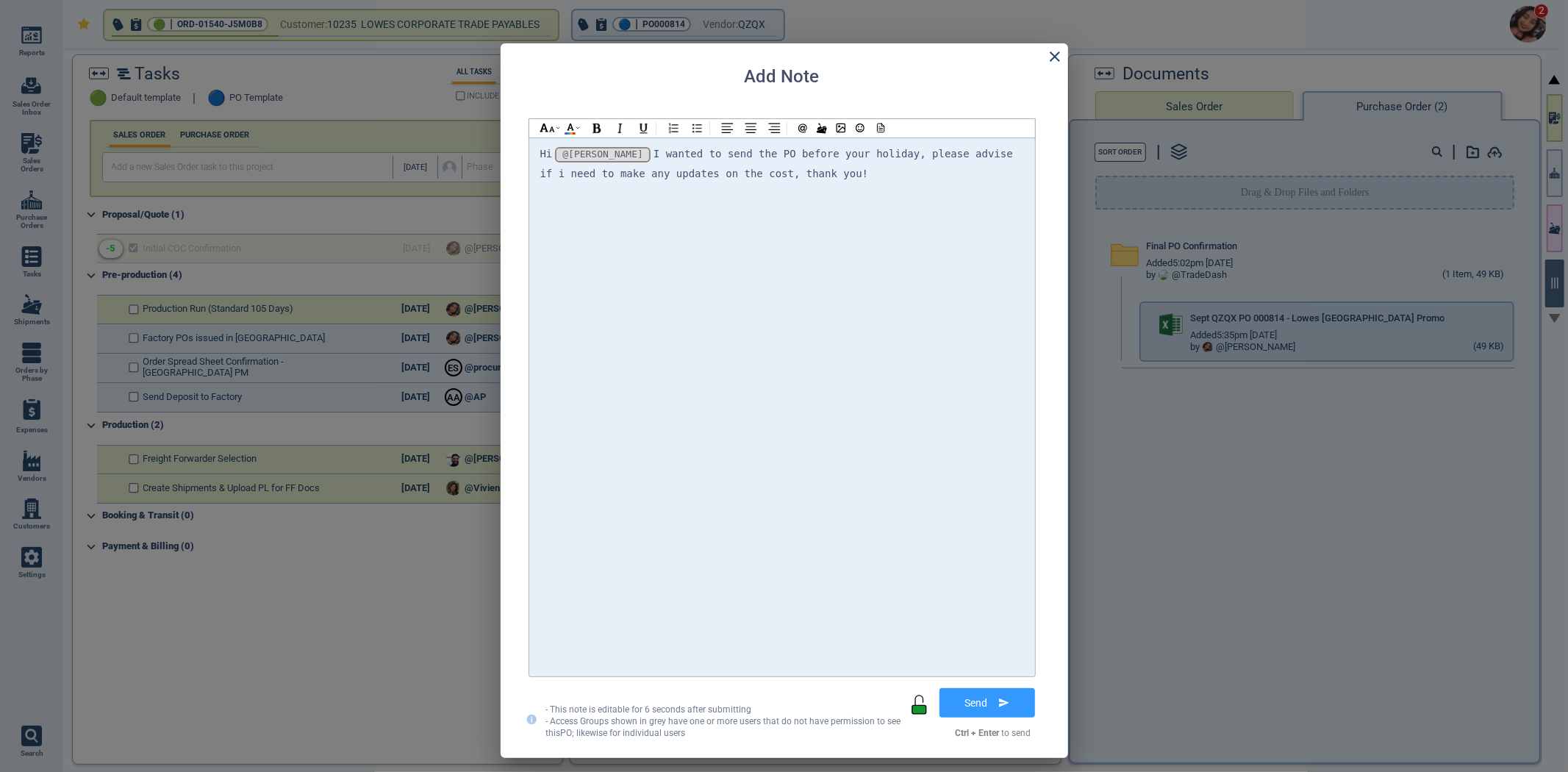
click at [893, 128] on div at bounding box center [783, 127] width 506 height 18
click at [887, 127] on div at bounding box center [841, 127] width 101 height 18
click at [879, 130] on icon at bounding box center [880, 130] width 3 height 0
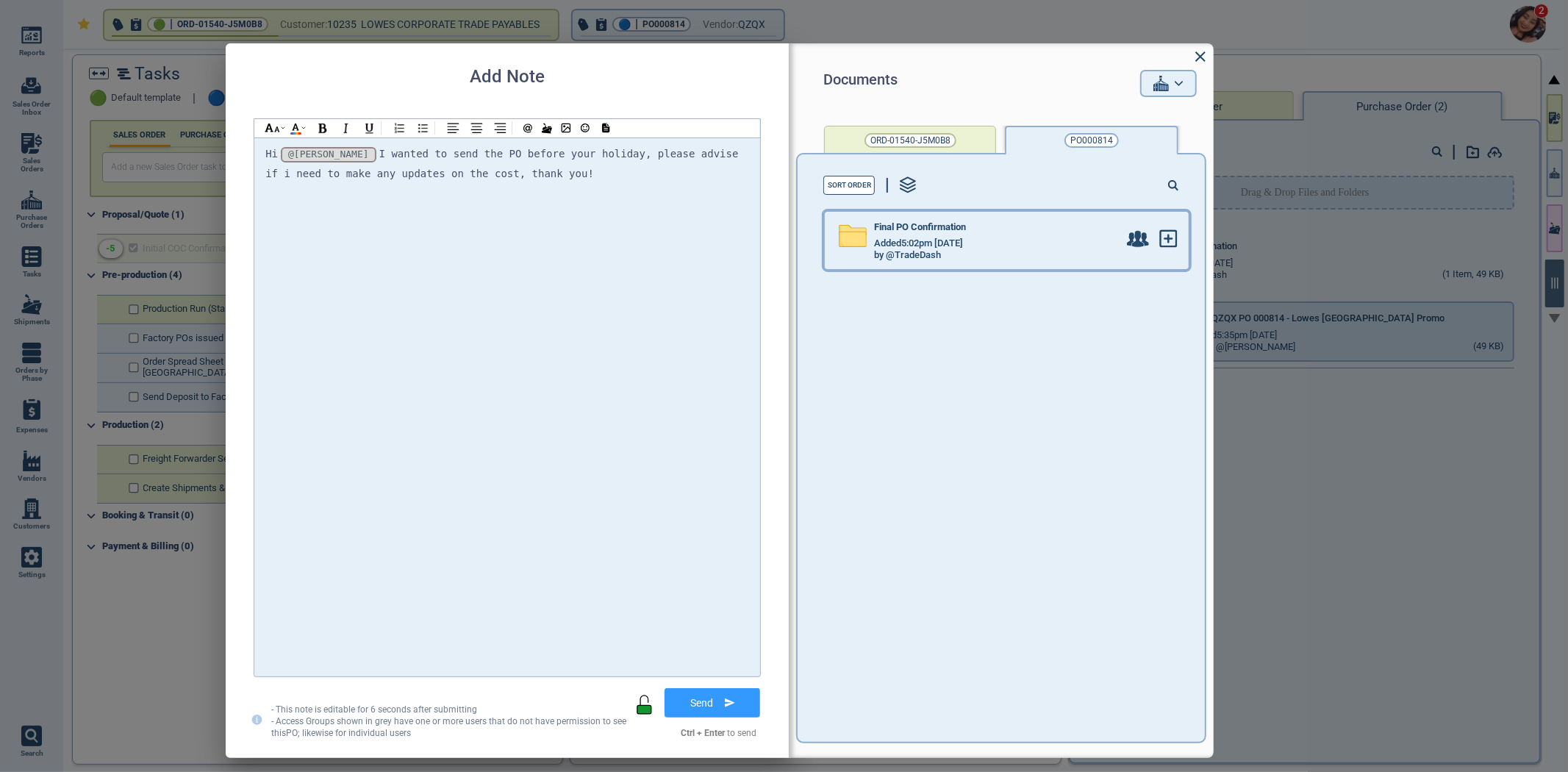
click at [978, 255] on div "by @TradeDash" at bounding box center [996, 255] width 244 height 11
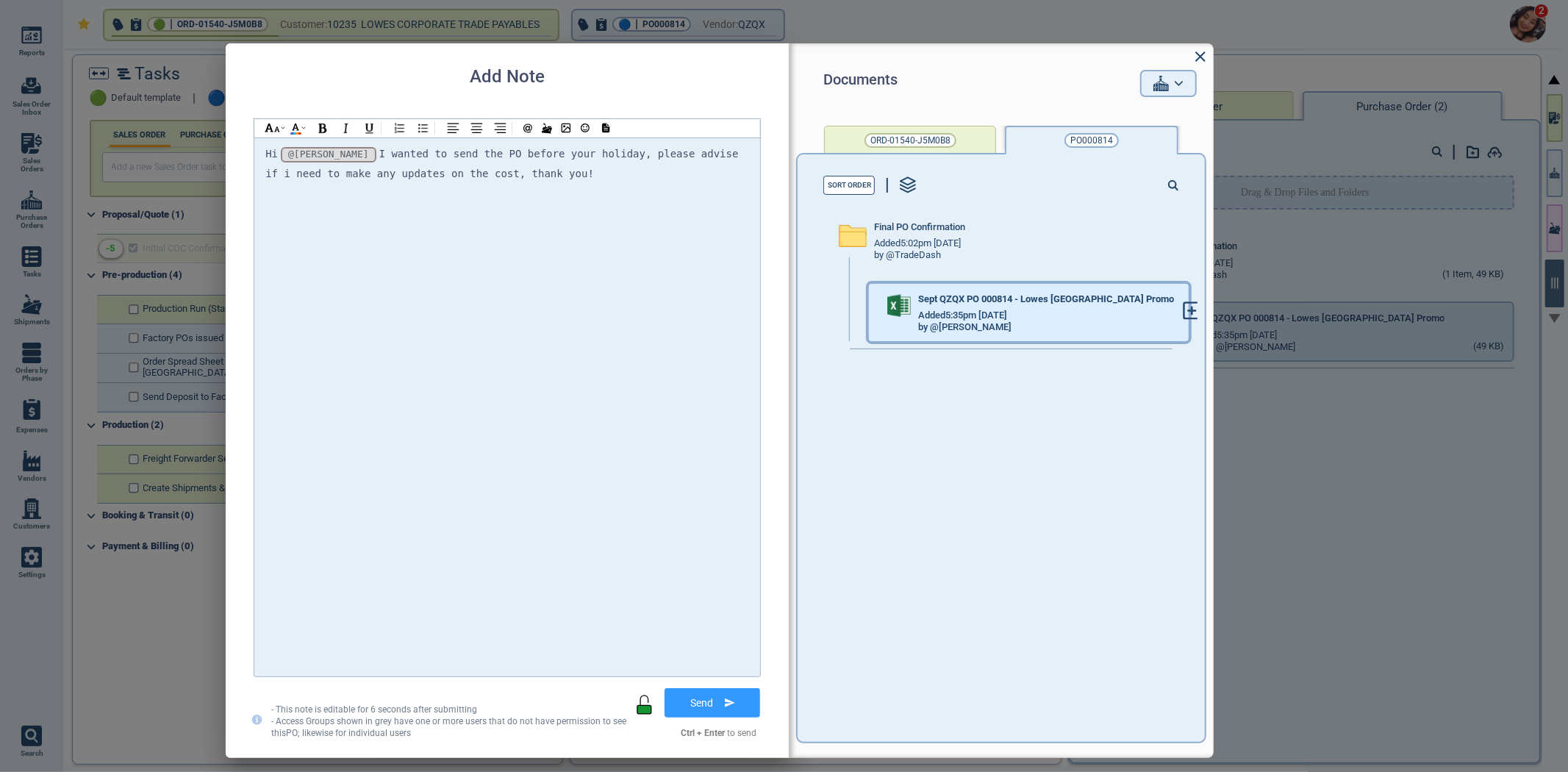
click at [1182, 310] on div at bounding box center [1197, 312] width 30 height 58
click at [1184, 311] on icon at bounding box center [1192, 311] width 17 height 17
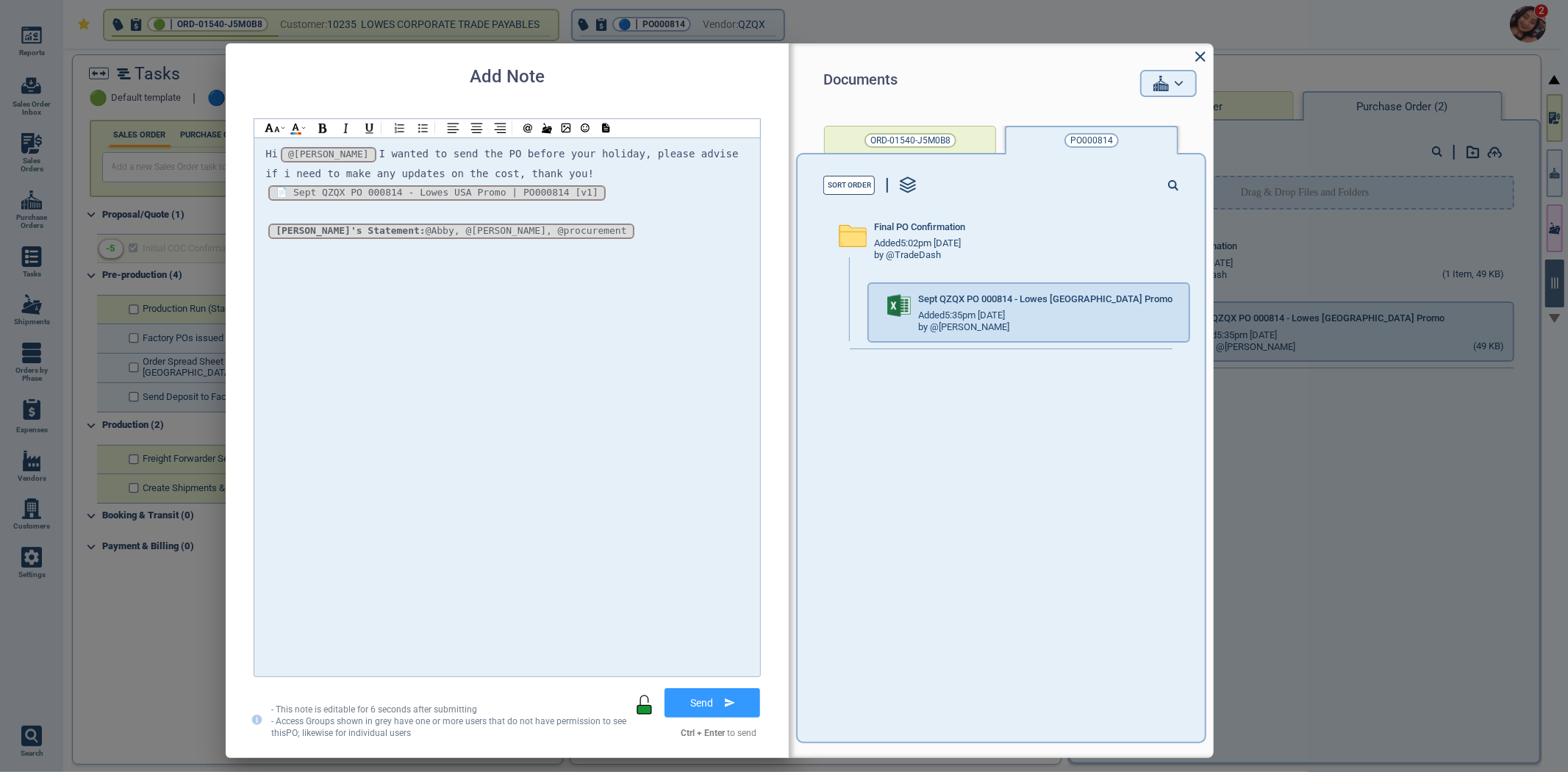
click at [721, 711] on button "Send" at bounding box center [713, 702] width 96 height 30
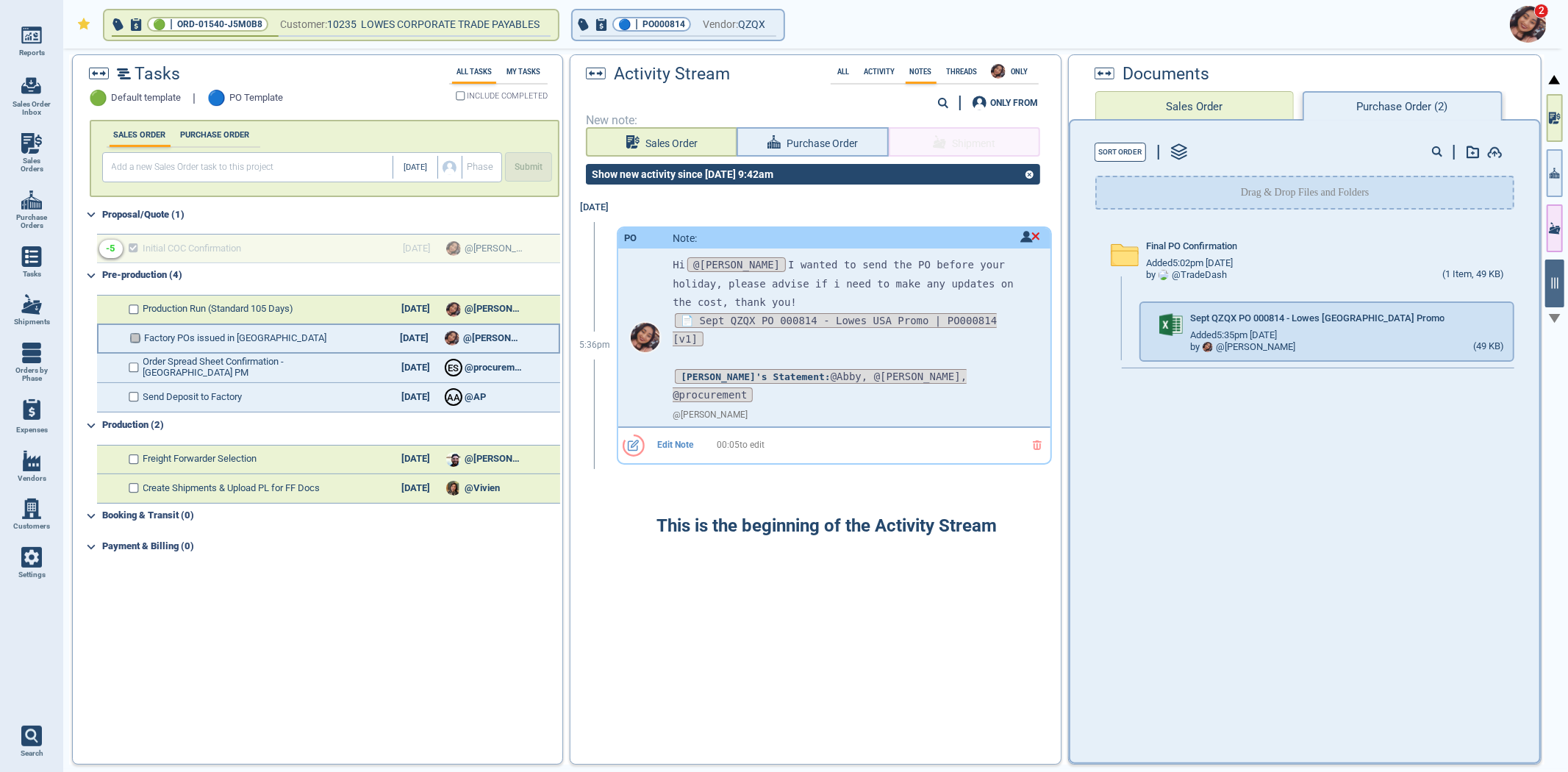
click at [130, 333] on input "checkbox" at bounding box center [135, 338] width 11 height 10
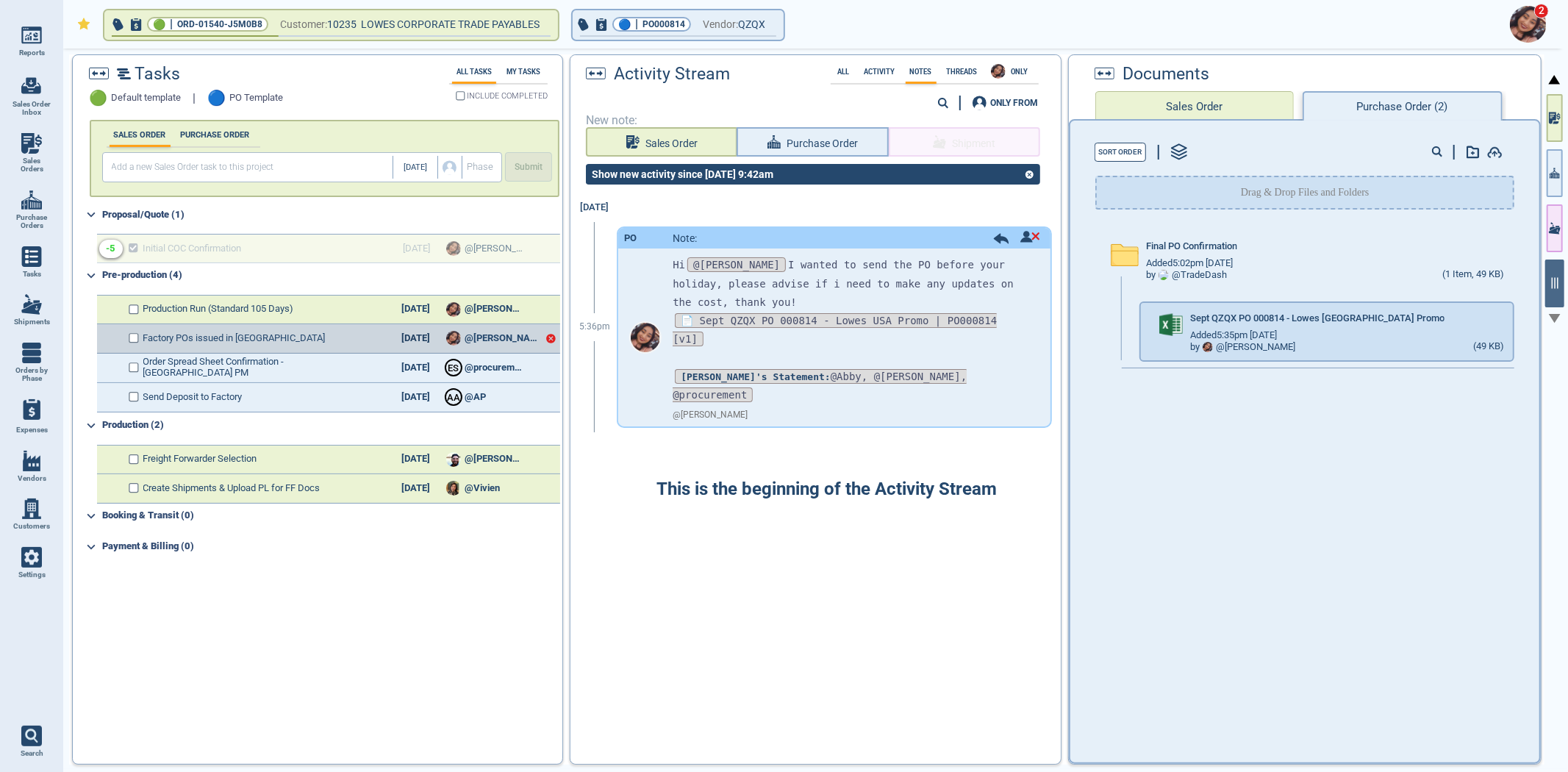
checkbox input "true"
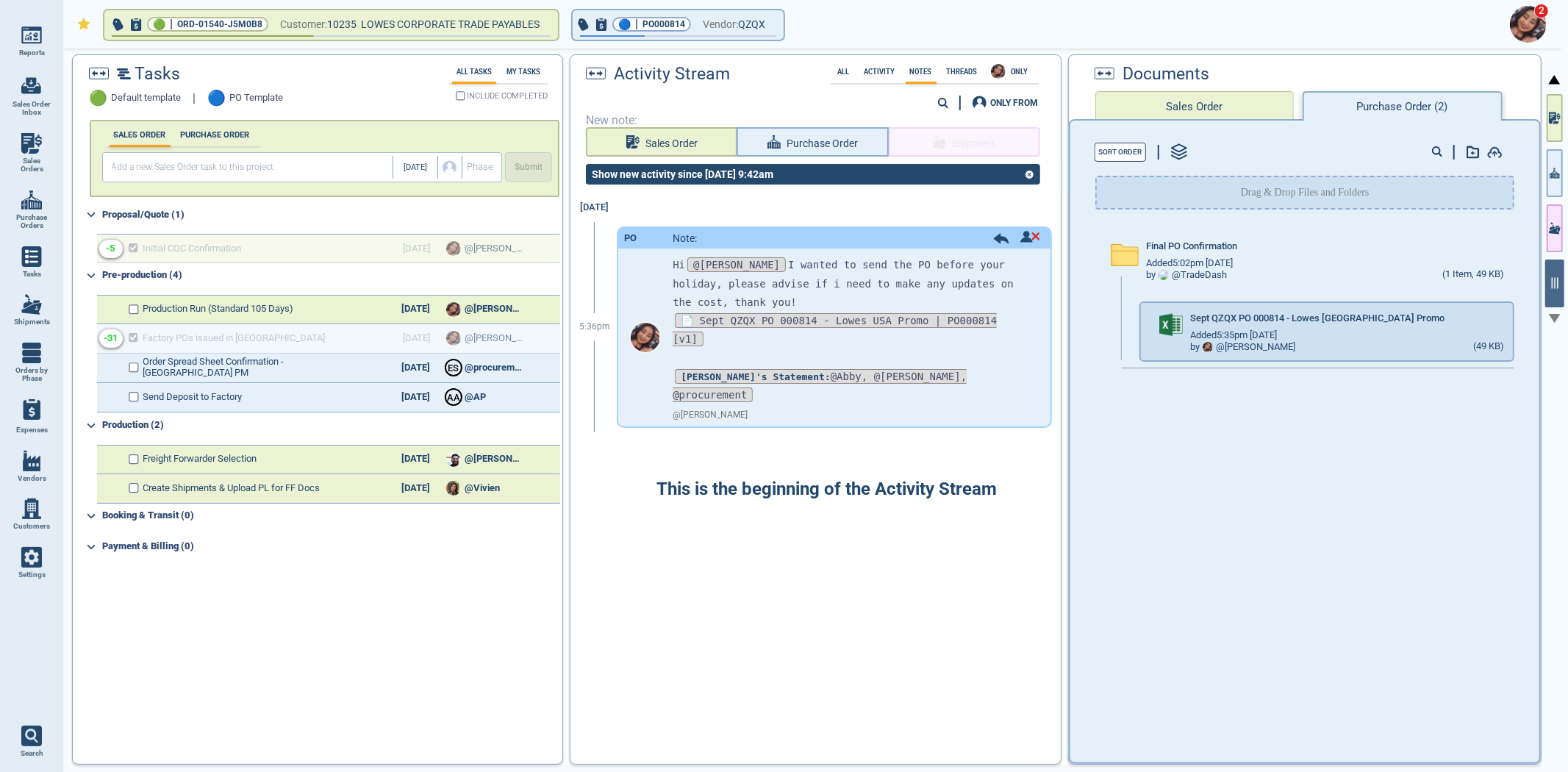
click at [1527, 23] on img at bounding box center [1528, 24] width 37 height 37
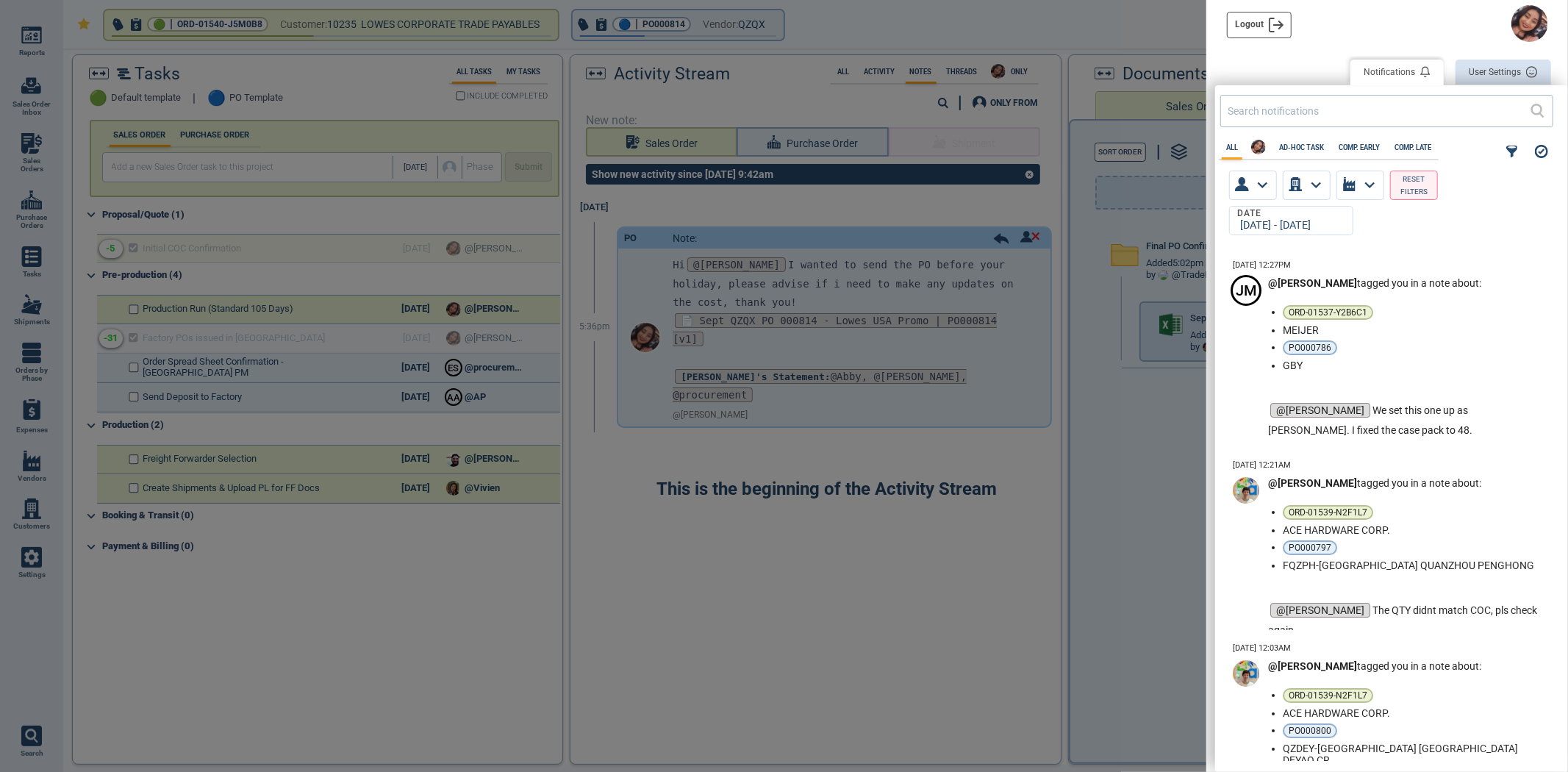
scroll to position [502, 344]
